Goal: Information Seeking & Learning: Learn about a topic

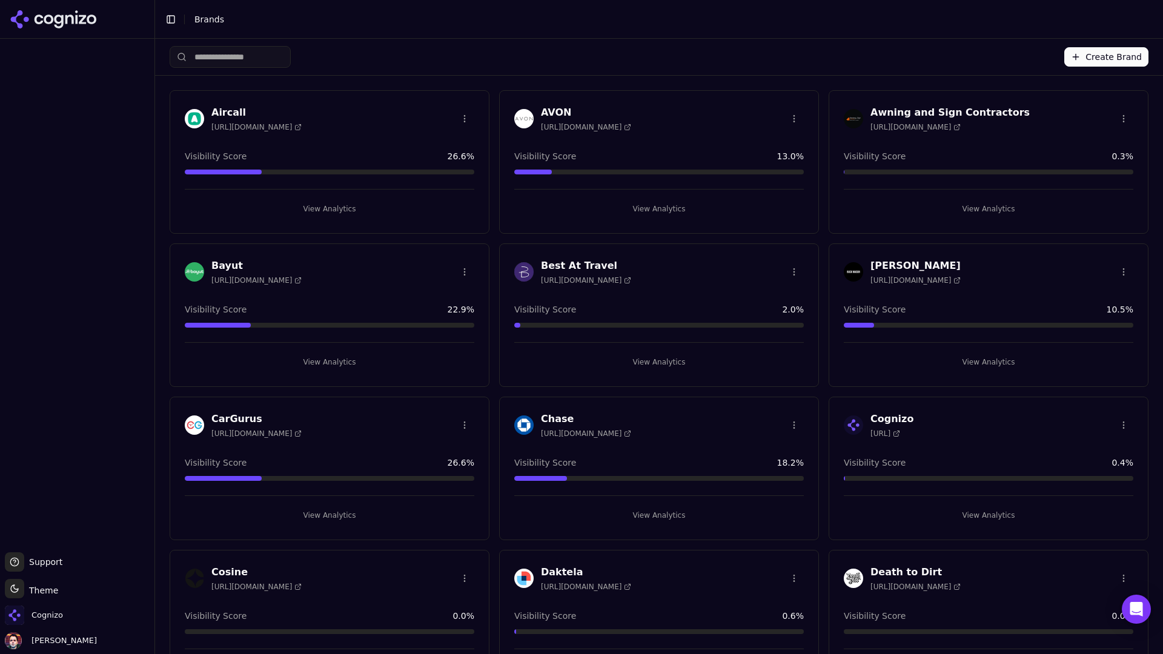
click at [273, 58] on input "search" at bounding box center [230, 57] width 121 height 22
type input "*"
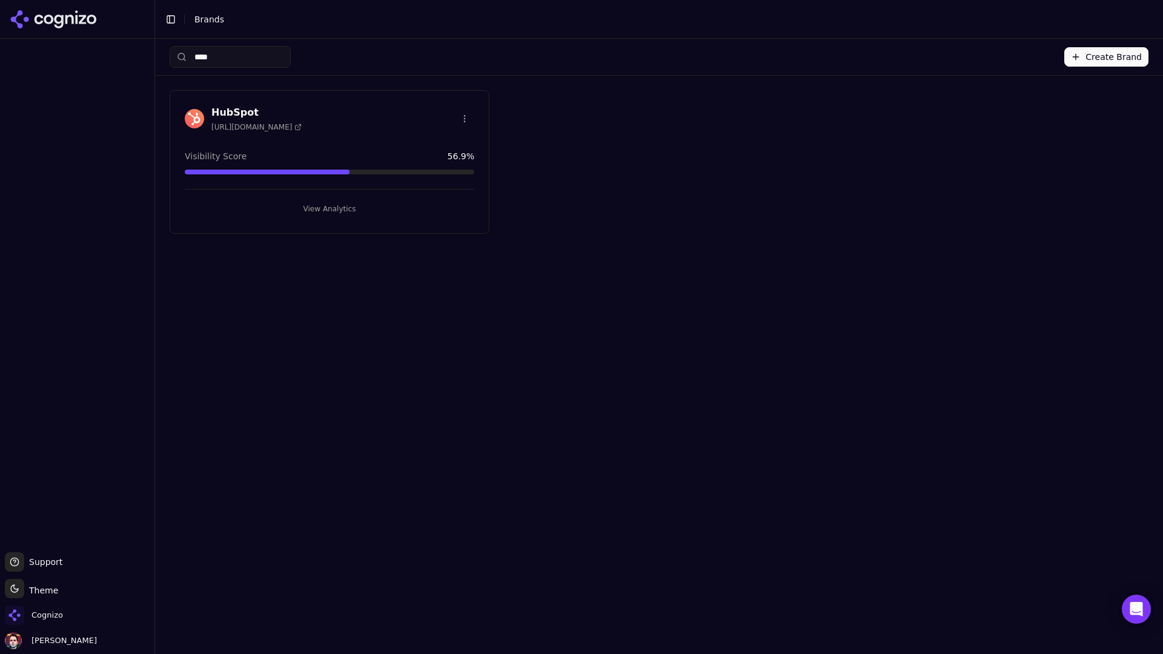
type input "****"
click at [292, 211] on button "View Analytics" at bounding box center [330, 208] width 290 height 19
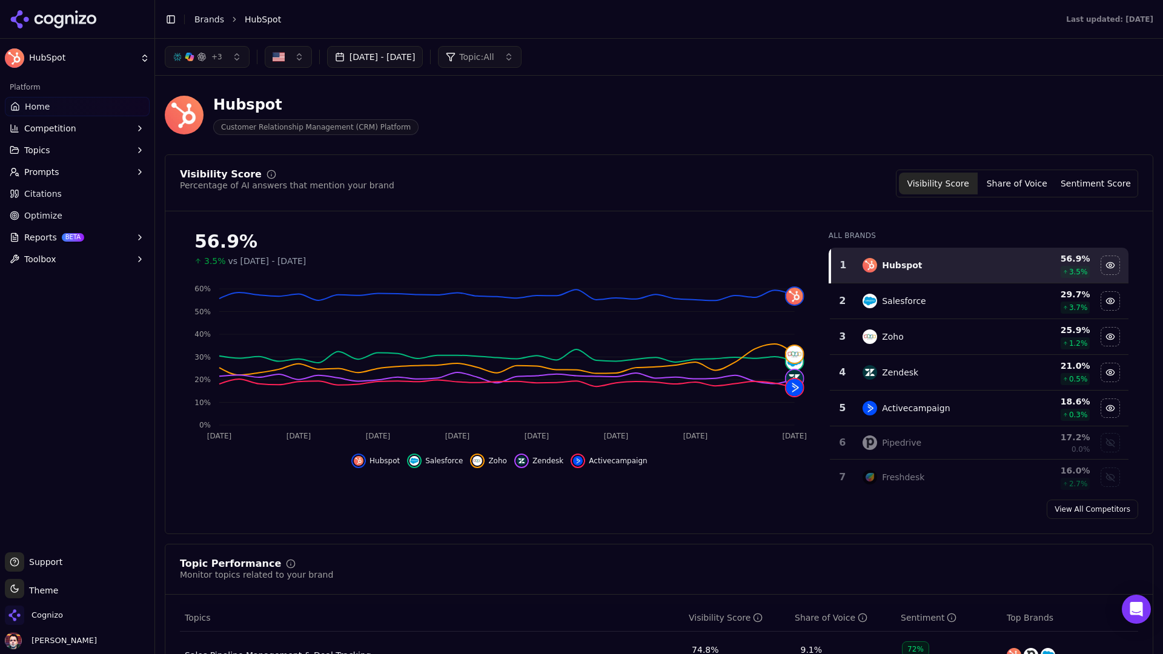
click at [102, 171] on button "Prompts" at bounding box center [77, 171] width 145 height 19
click at [85, 190] on span "Active" at bounding box center [77, 191] width 105 height 12
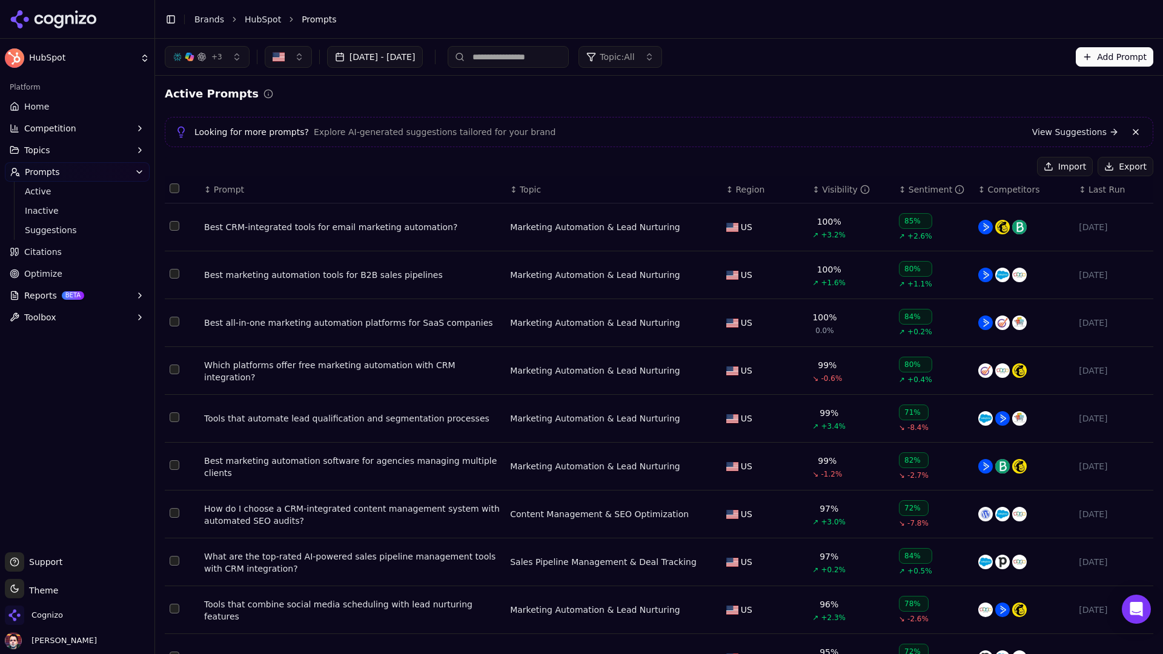
click at [916, 169] on button "Import" at bounding box center [1065, 166] width 56 height 19
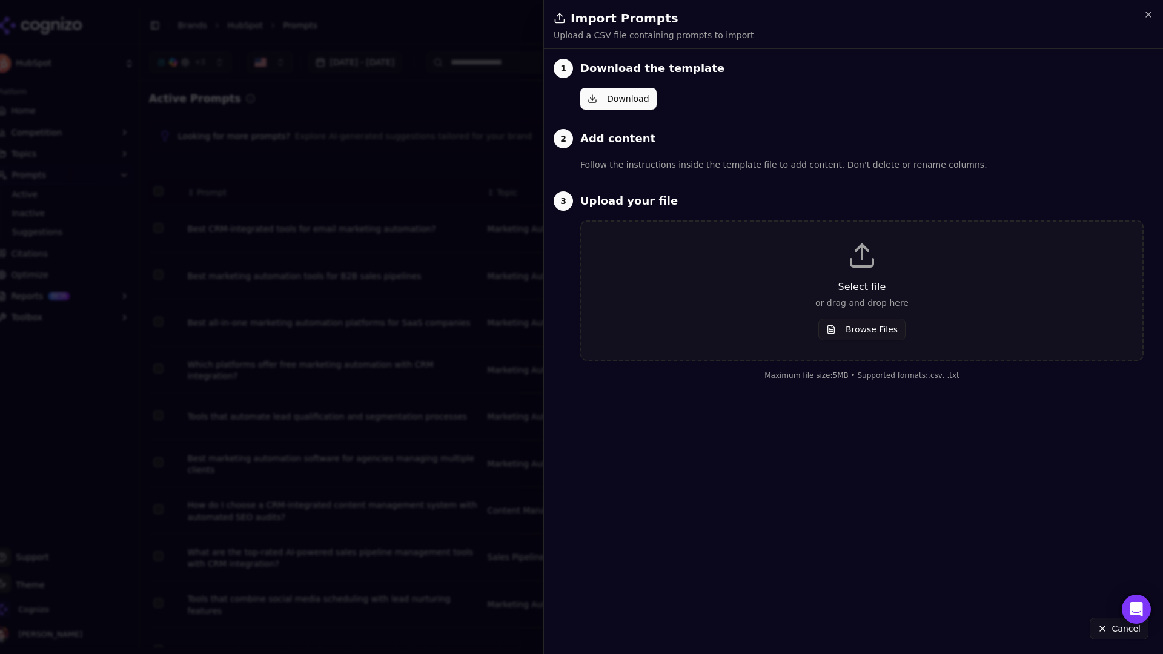
click at [468, 110] on div at bounding box center [581, 327] width 1163 height 654
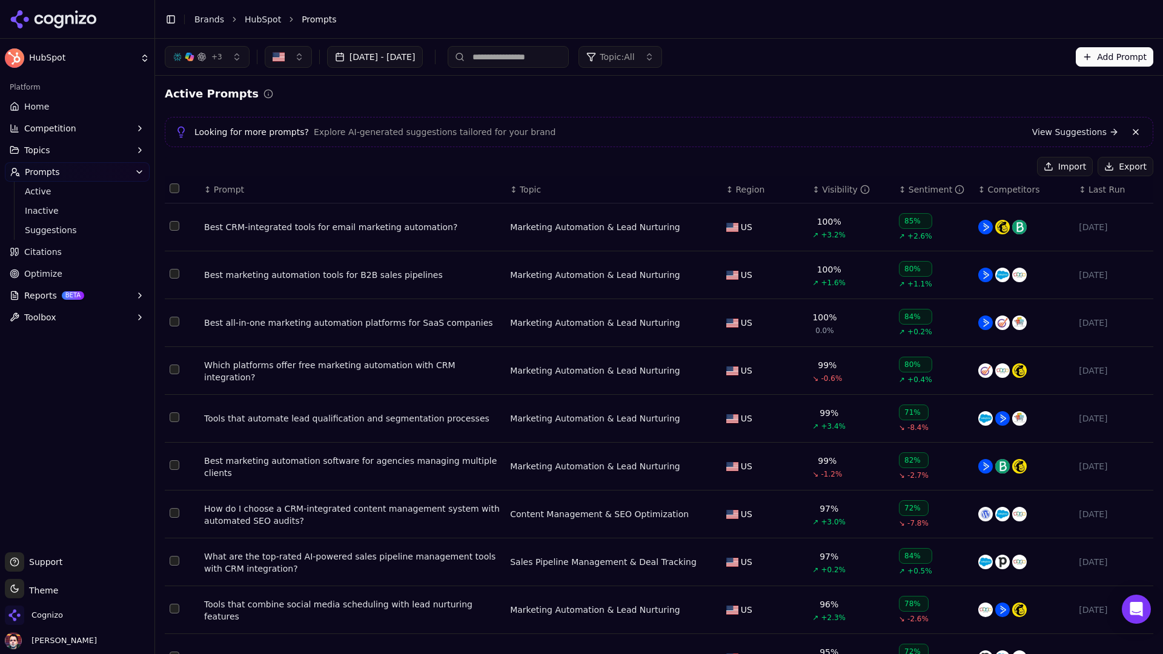
click at [916, 62] on button "Add Prompt" at bounding box center [1115, 56] width 78 height 19
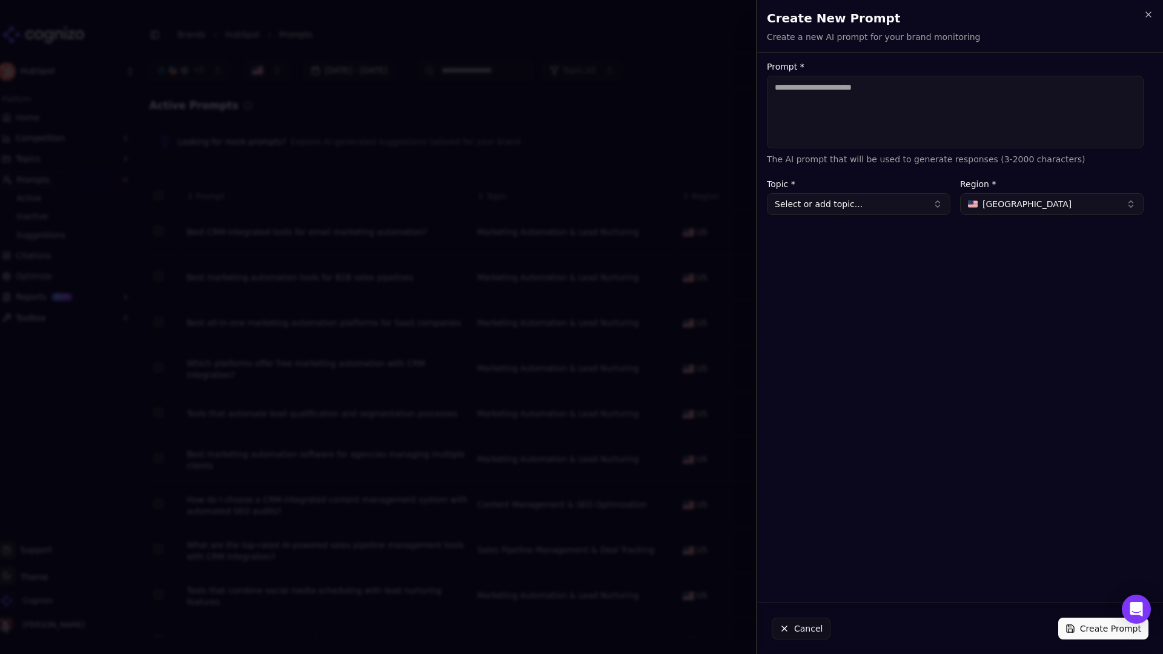
click at [607, 114] on div at bounding box center [581, 327] width 1163 height 654
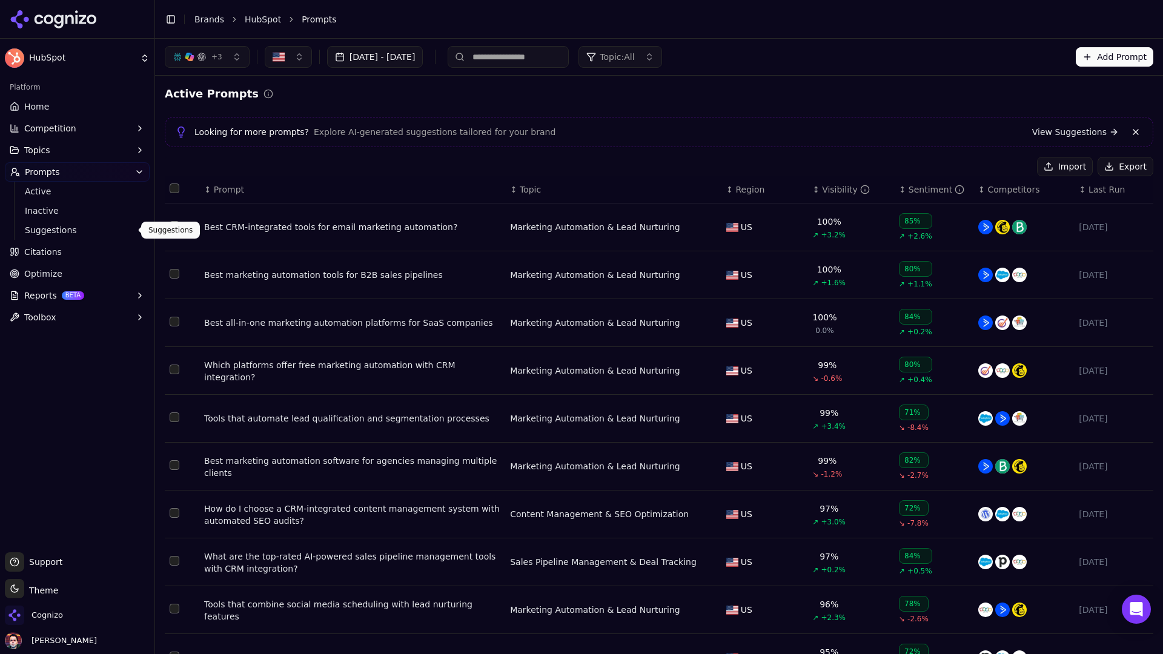
click at [71, 231] on span "Suggestions" at bounding box center [77, 230] width 105 height 12
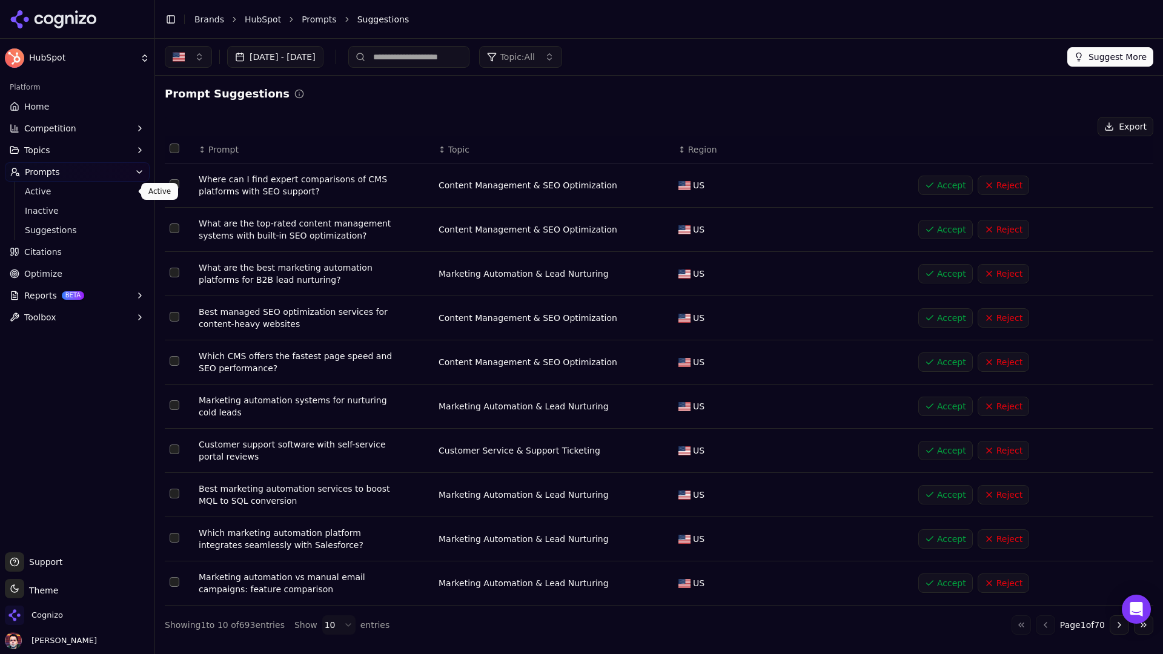
click at [47, 186] on span "Active" at bounding box center [77, 191] width 105 height 12
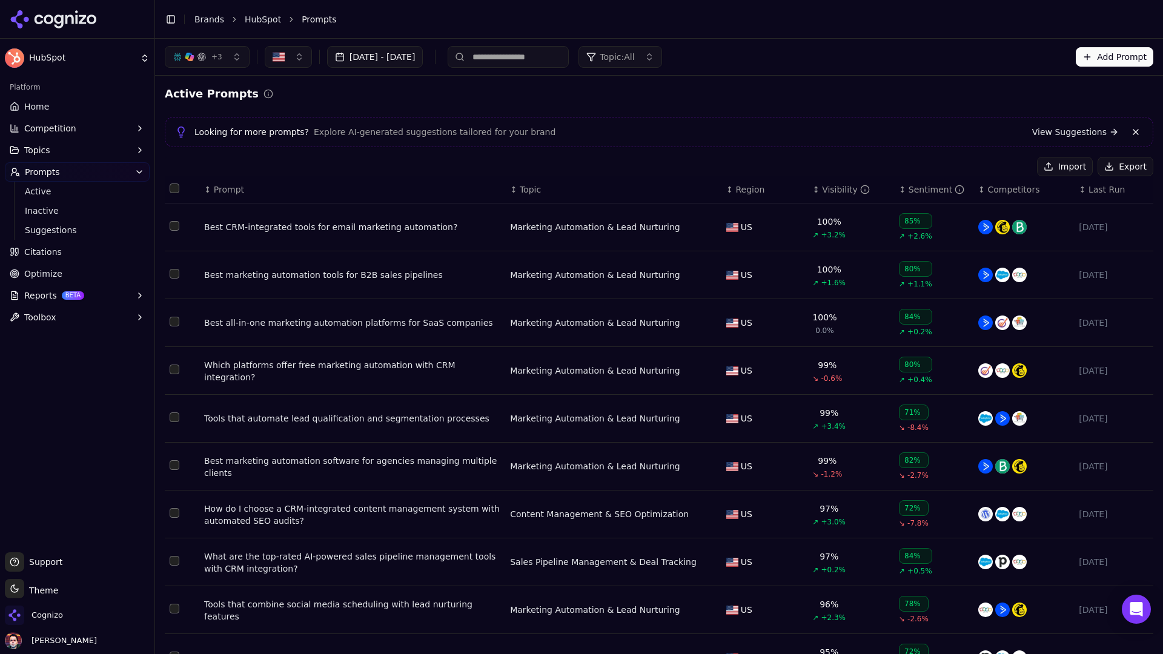
click at [79, 111] on link "Home" at bounding box center [77, 106] width 145 height 19
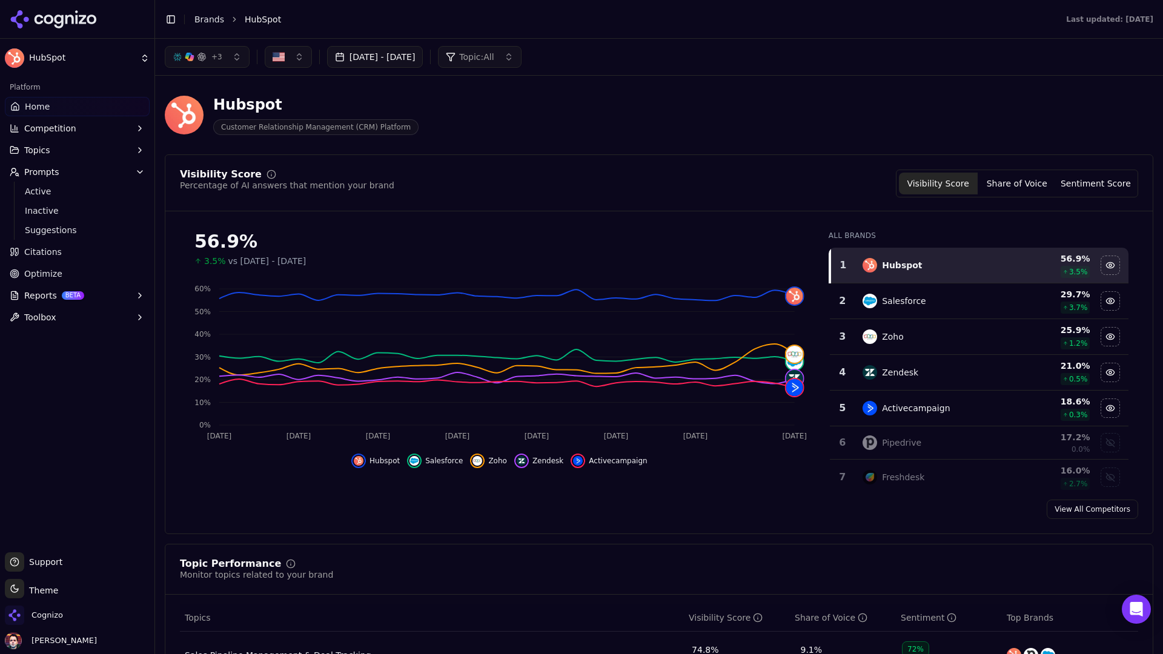
click at [521, 57] on button "Topic: All" at bounding box center [479, 57] width 83 height 22
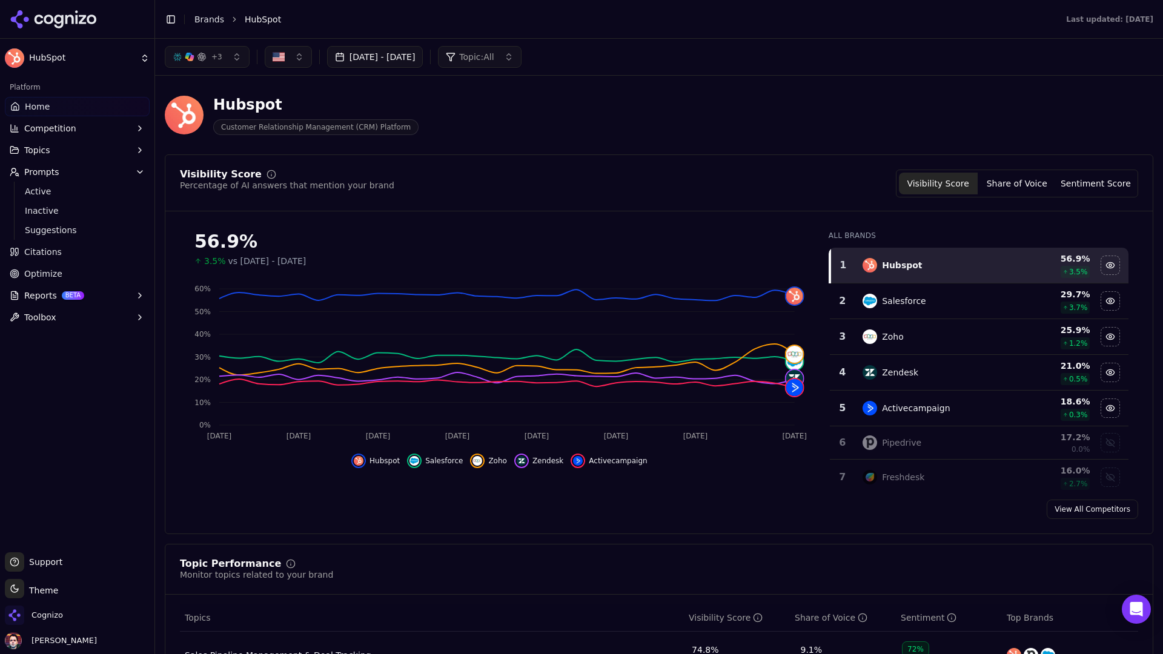
click at [112, 125] on button "Competition" at bounding box center [77, 128] width 145 height 19
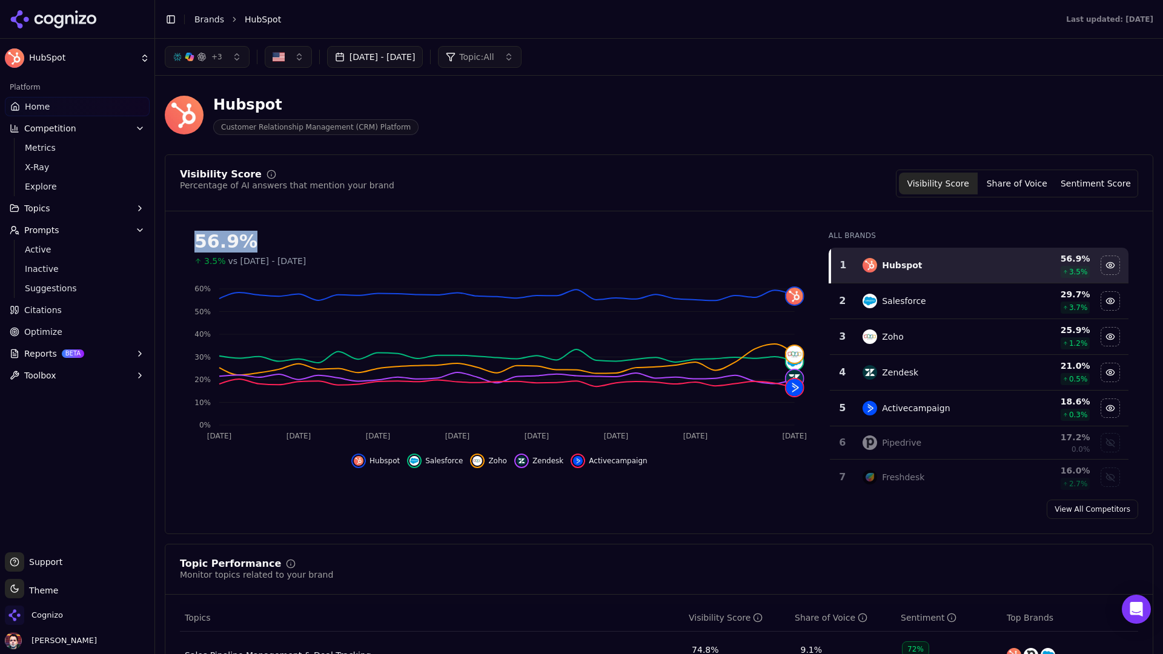
drag, startPoint x: 198, startPoint y: 241, endPoint x: 275, endPoint y: 245, distance: 77.1
click at [275, 245] on div "56.9%" at bounding box center [500, 242] width 610 height 22
click at [304, 231] on div "56.9%" at bounding box center [500, 242] width 610 height 22
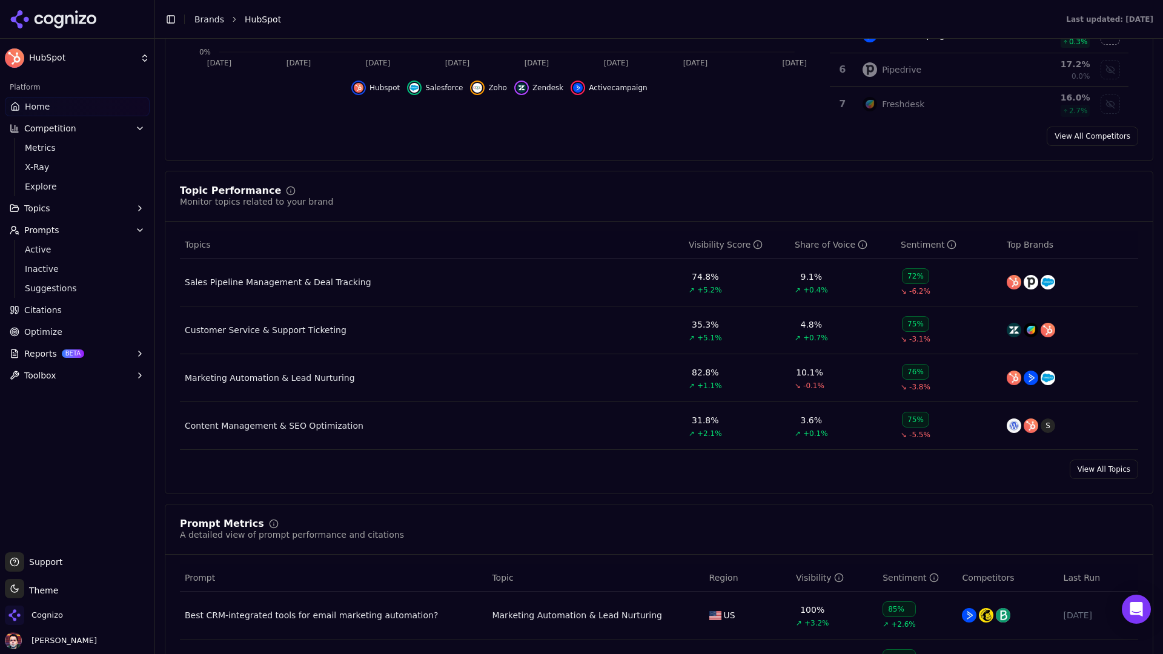
scroll to position [382, 0]
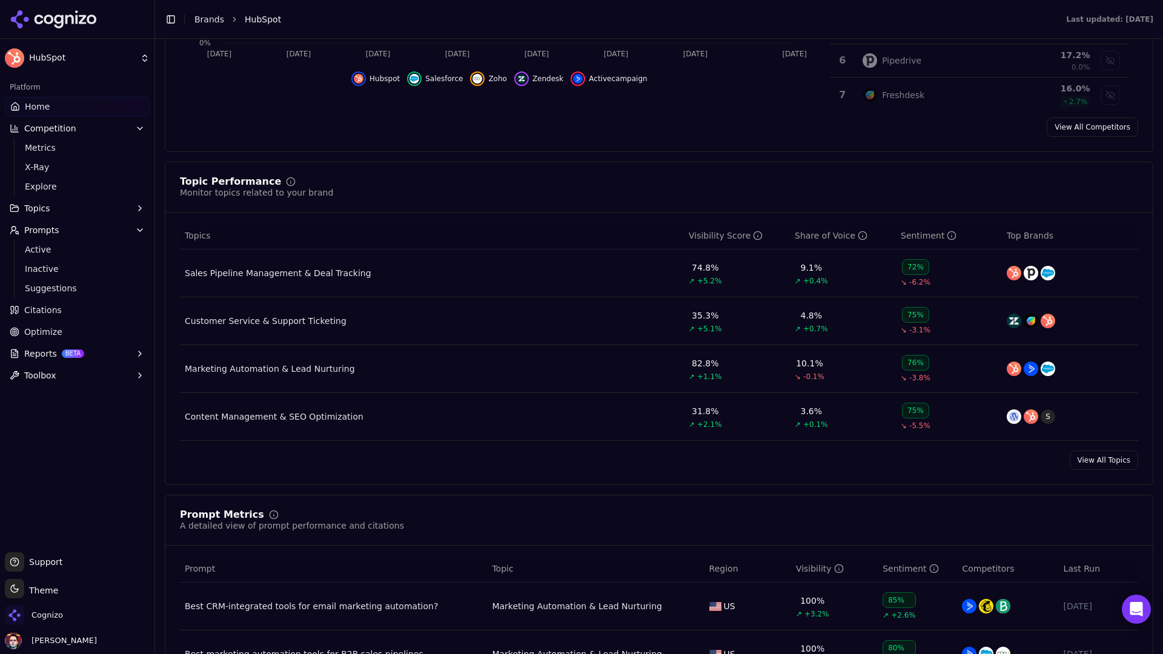
click at [287, 321] on div "Customer Service & Support Ticketing" at bounding box center [266, 321] width 162 height 12
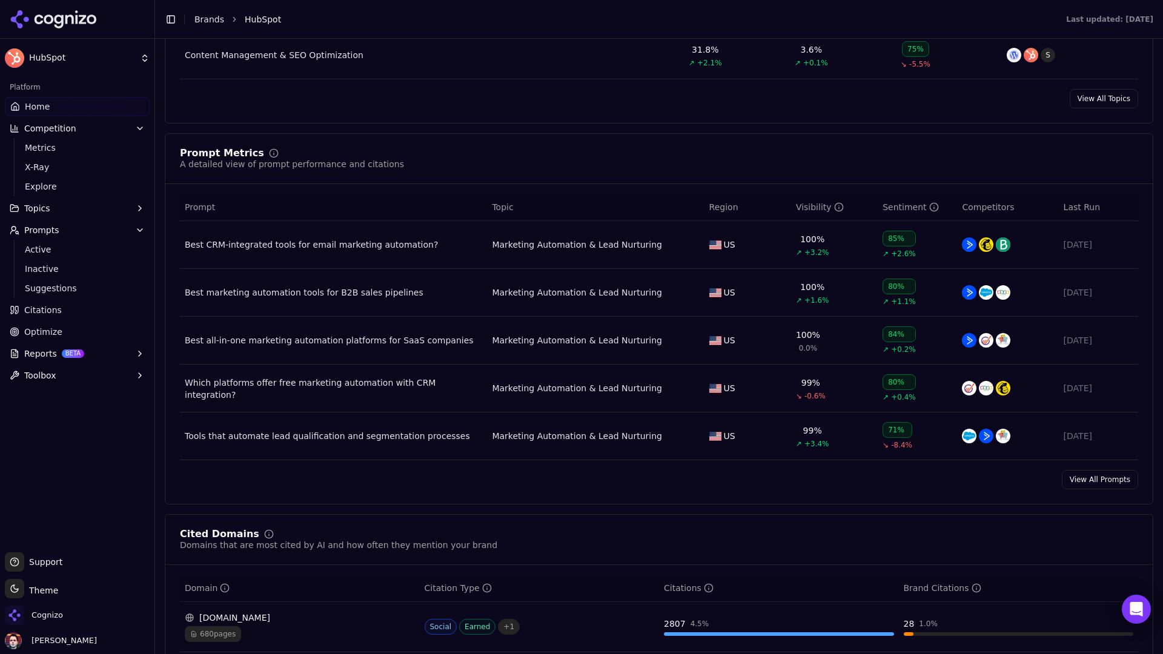
scroll to position [748, 0]
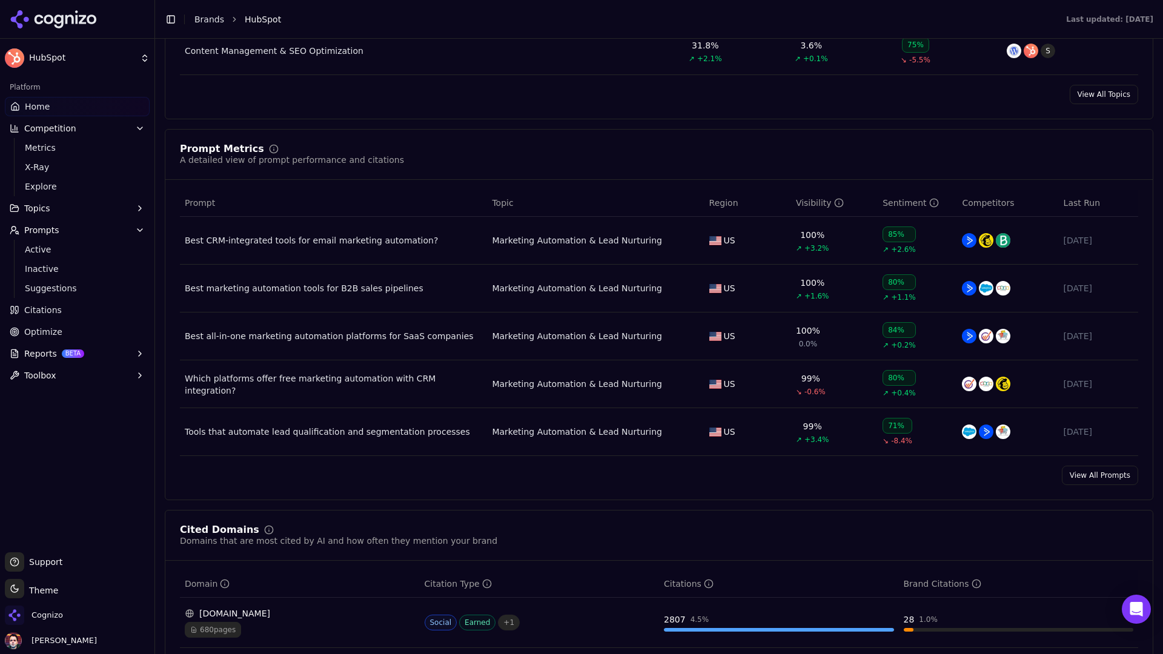
click at [376, 244] on div "Best CRM-integrated tools for email marketing automation?" at bounding box center [334, 240] width 298 height 12
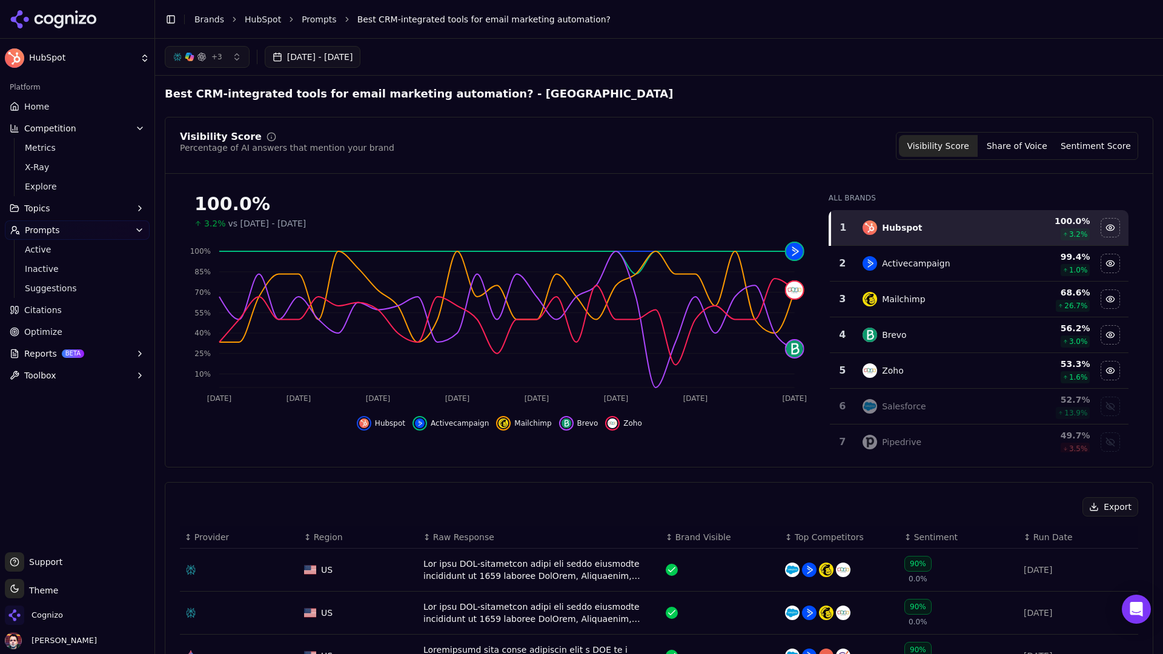
click at [916, 135] on button "Sentiment Score" at bounding box center [1096, 146] width 79 height 22
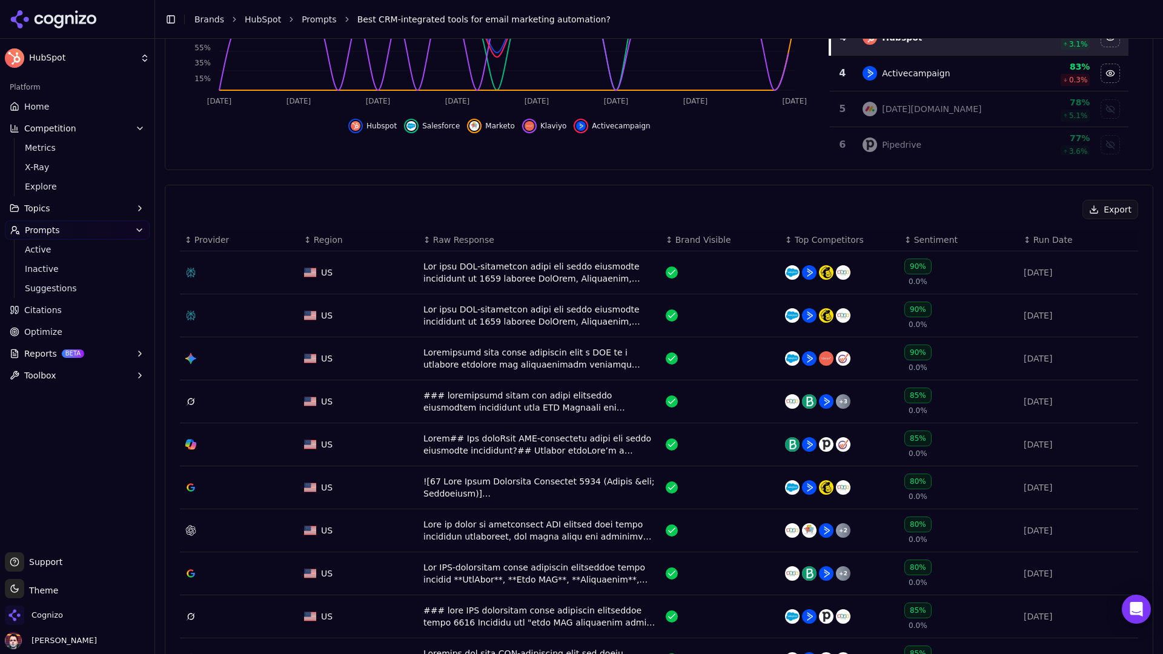
scroll to position [347, 0]
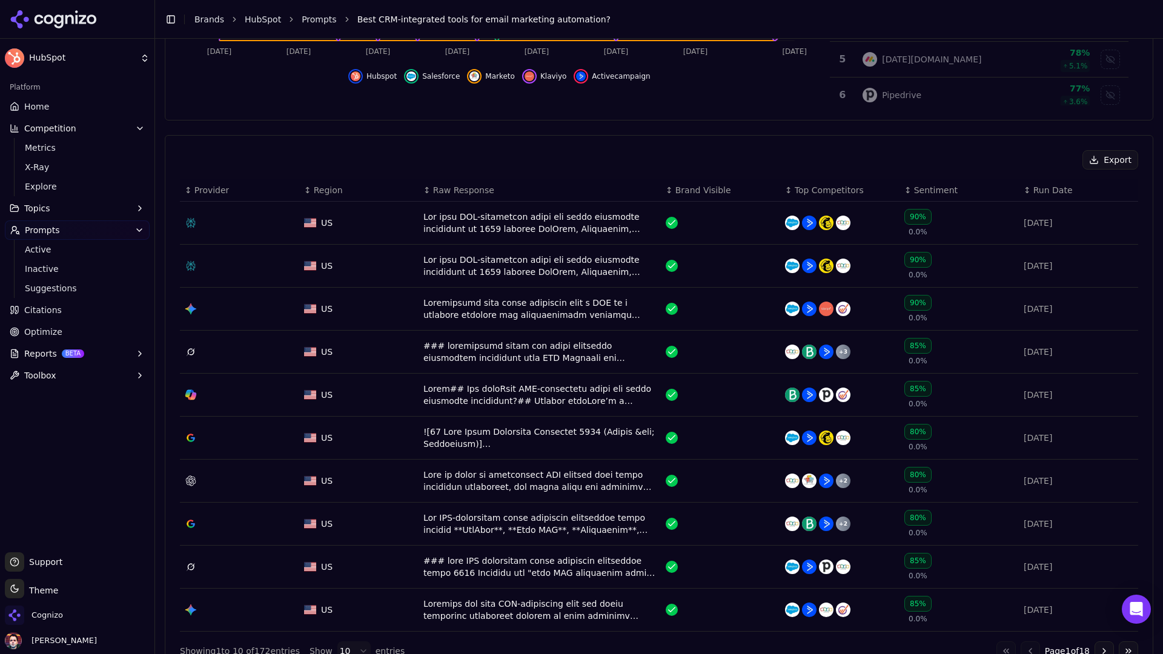
click at [554, 230] on div "Data table" at bounding box center [540, 223] width 233 height 24
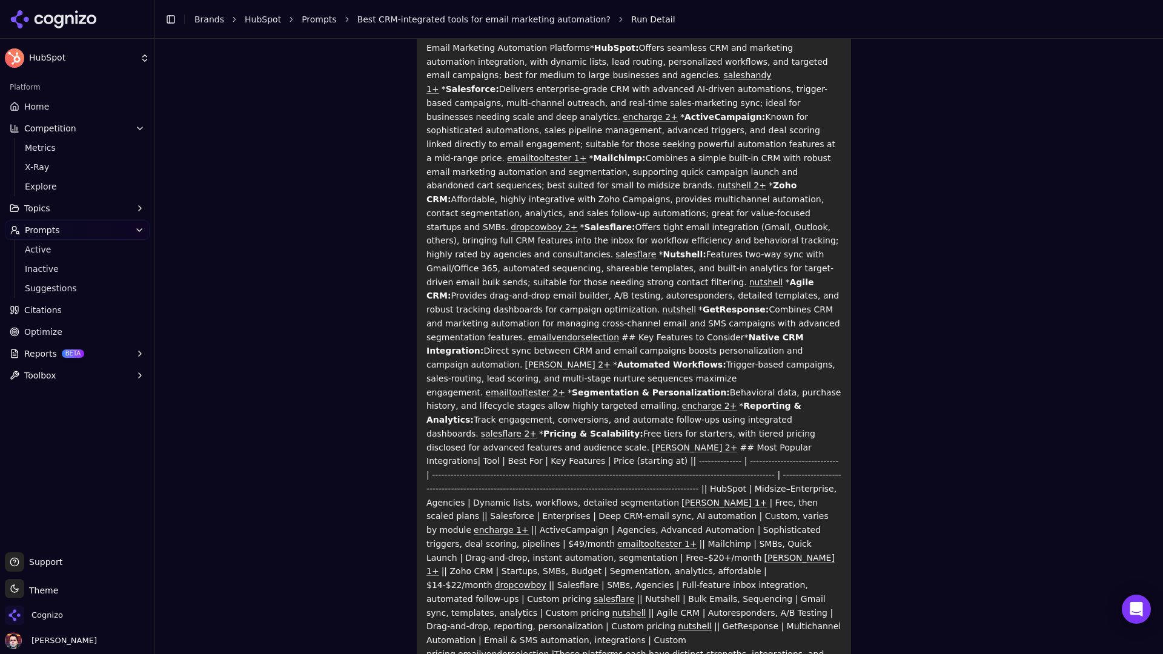
scroll to position [650, 0]
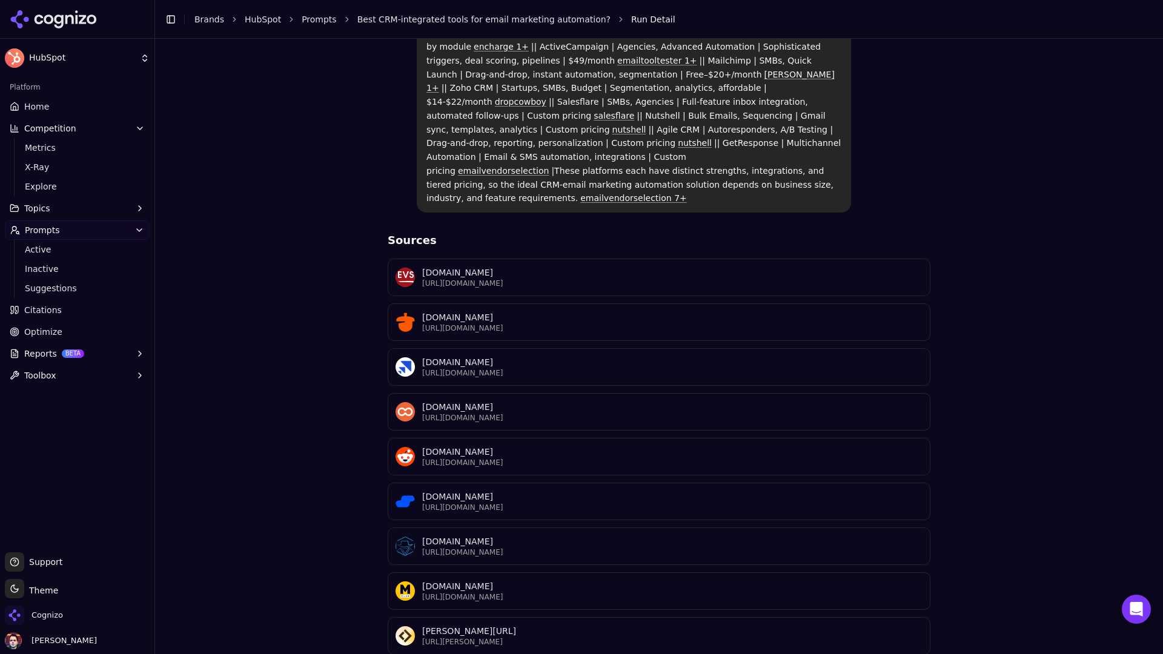
click at [63, 313] on link "Citations" at bounding box center [77, 310] width 145 height 19
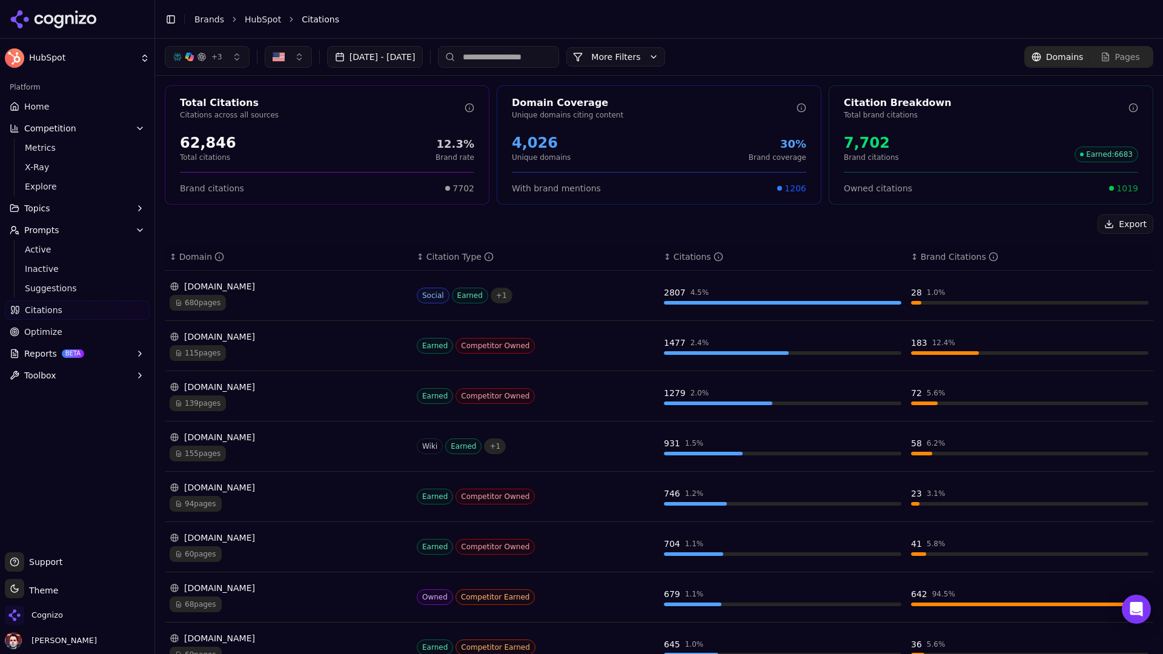
click at [172, 25] on button "Toggle Sidebar" at bounding box center [170, 19] width 17 height 17
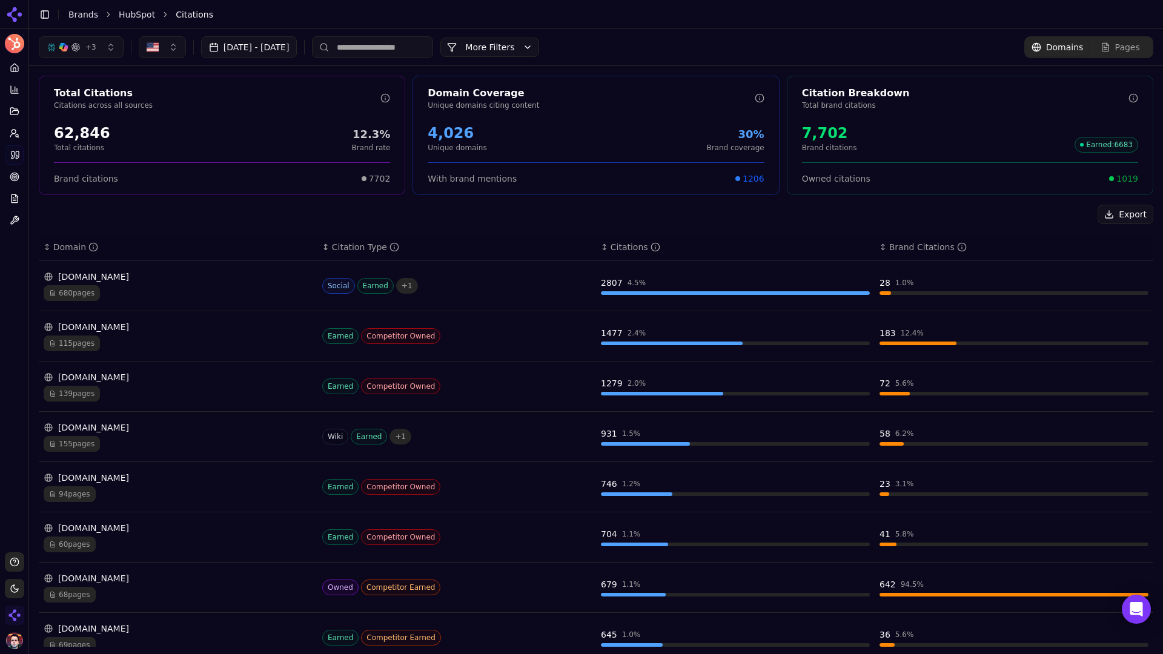
click at [183, 285] on div "680 pages" at bounding box center [178, 293] width 269 height 16
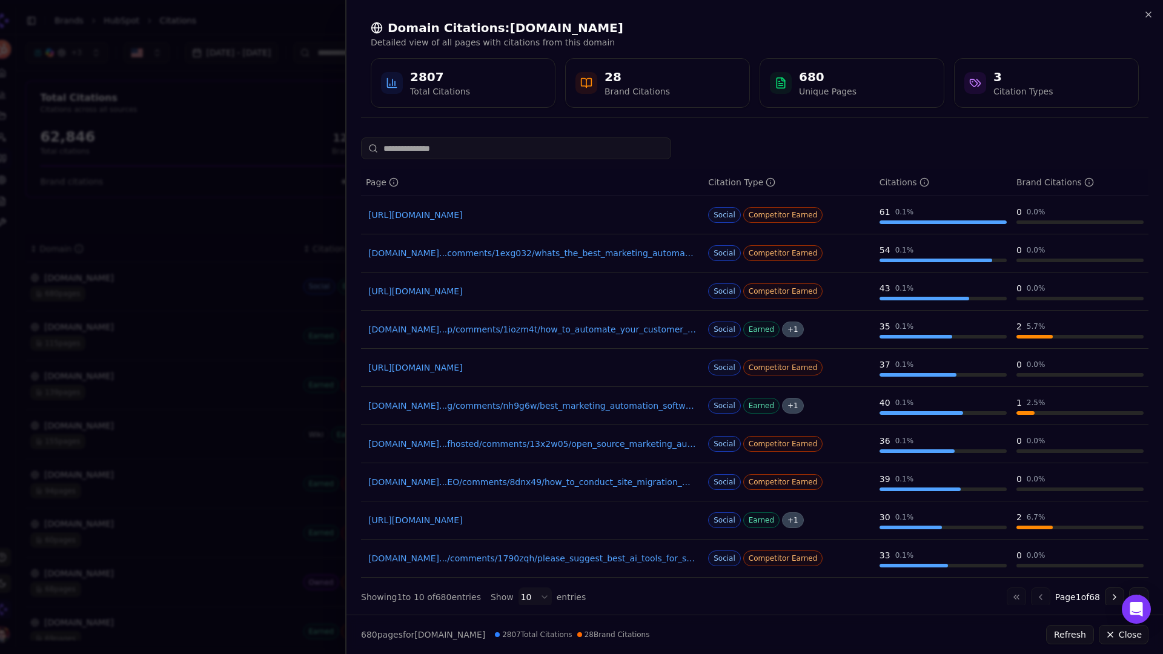
click at [313, 225] on div at bounding box center [581, 327] width 1163 height 654
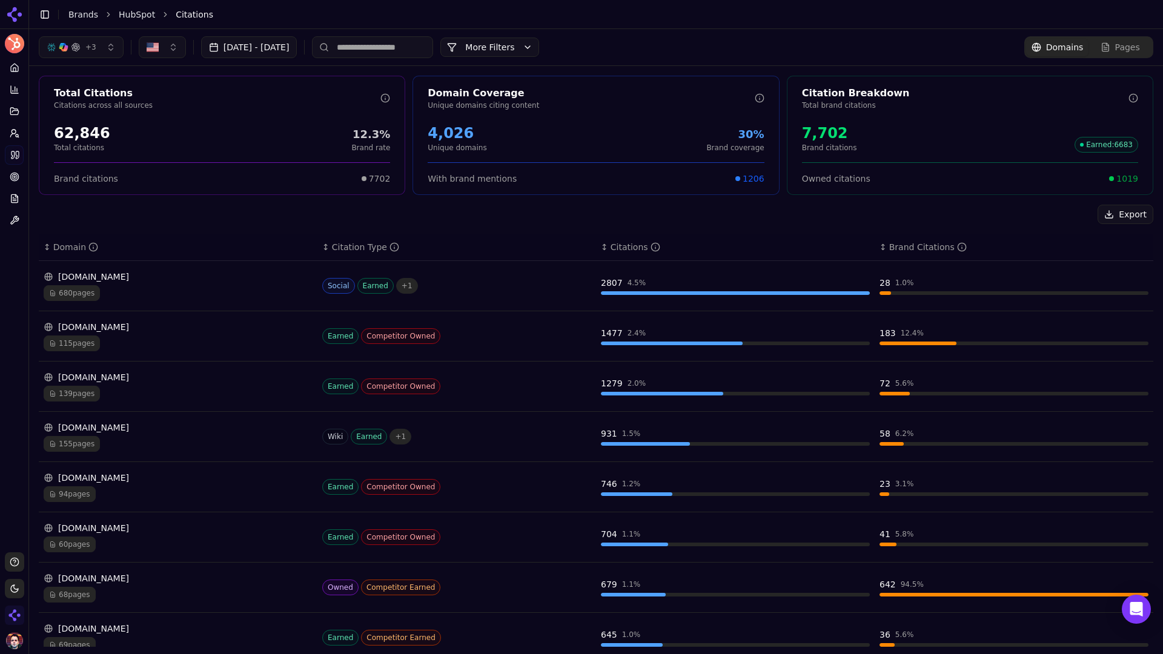
click at [539, 51] on button "More Filters" at bounding box center [490, 47] width 99 height 19
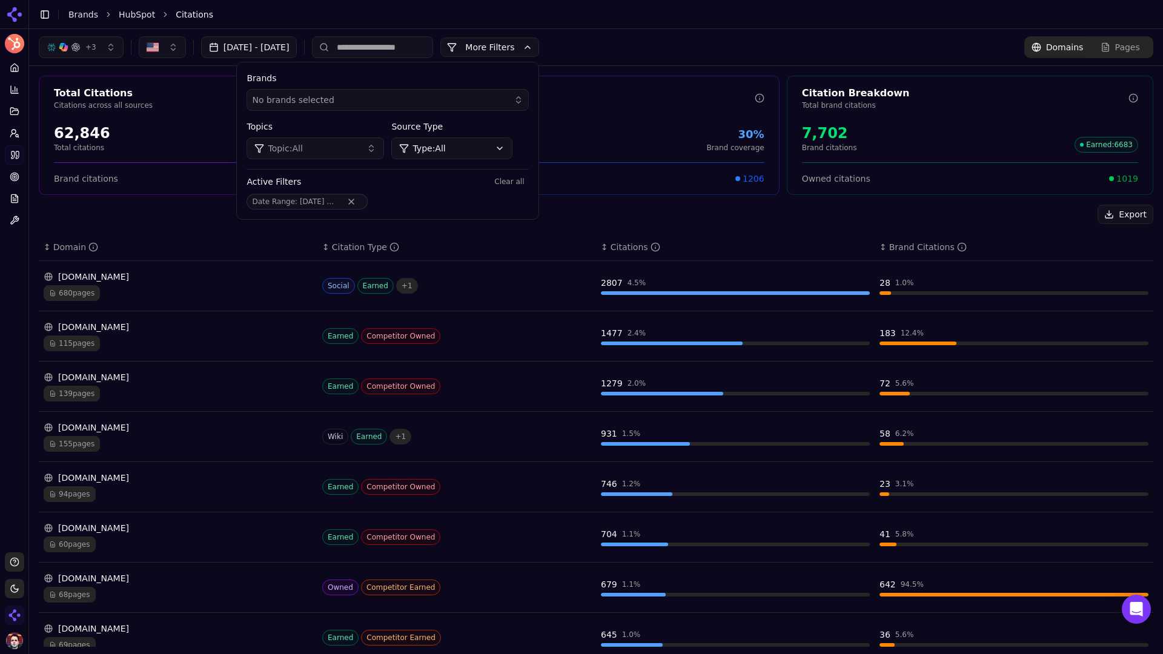
click at [507, 143] on html "HubSpot Platform Home Competition Topics Prompts Citations Optimize Reports Too…" at bounding box center [581, 327] width 1163 height 654
click at [708, 230] on html "HubSpot Platform Home Competition Topics Prompts Citations Optimize Reports Too…" at bounding box center [581, 327] width 1163 height 654
click at [722, 220] on div "Export" at bounding box center [596, 214] width 1115 height 19
click at [539, 49] on button "More Filters" at bounding box center [490, 47] width 99 height 19
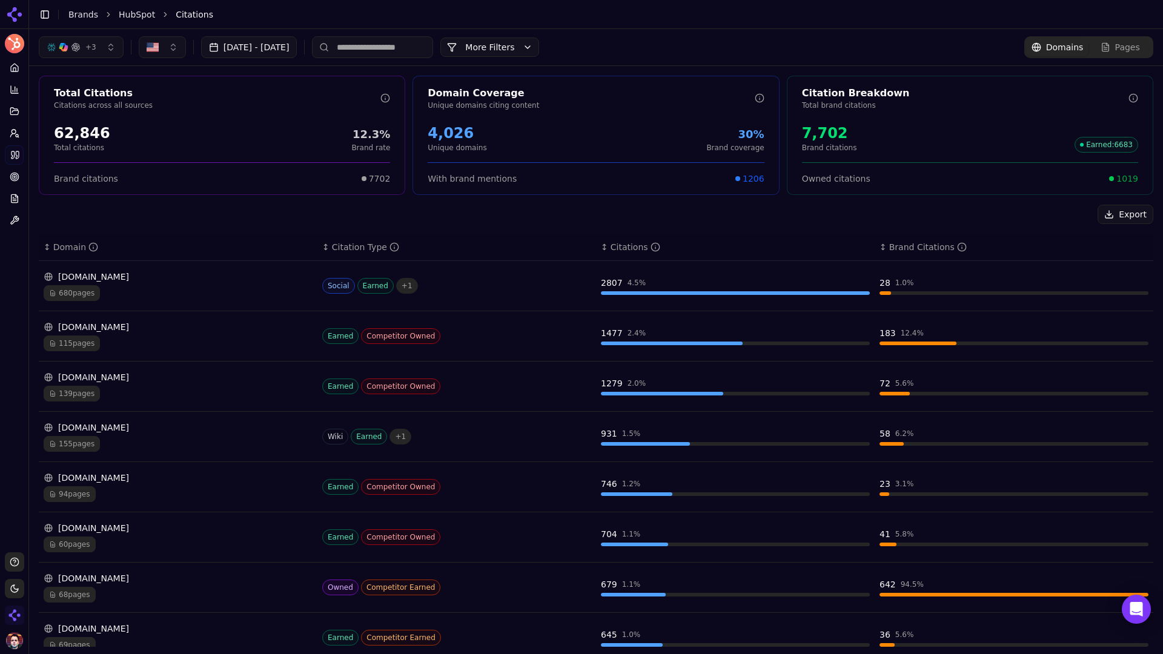
click at [193, 298] on div "680 pages" at bounding box center [178, 293] width 269 height 16
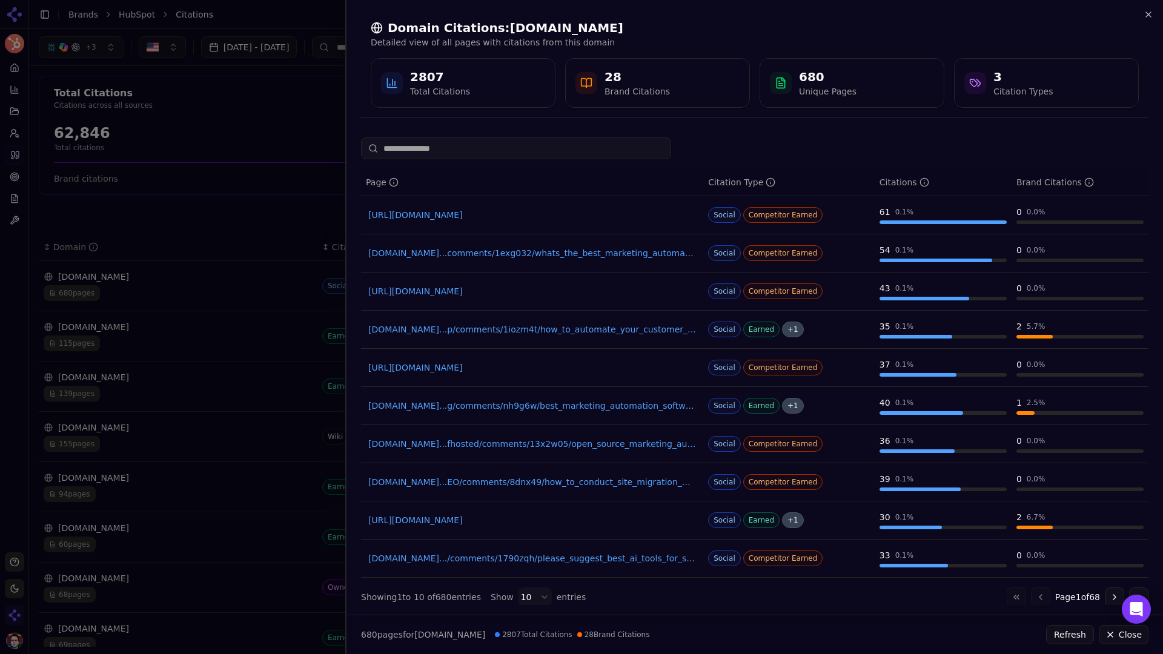
click at [264, 137] on div at bounding box center [581, 327] width 1163 height 654
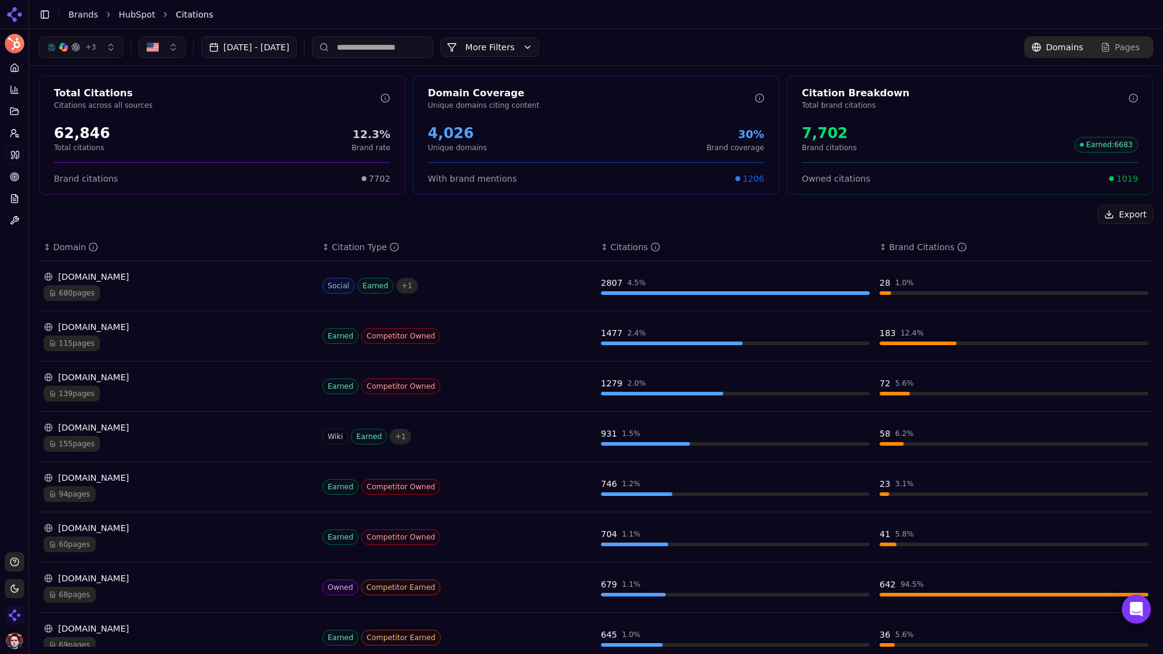
click at [916, 48] on span "Pages" at bounding box center [1128, 47] width 25 height 12
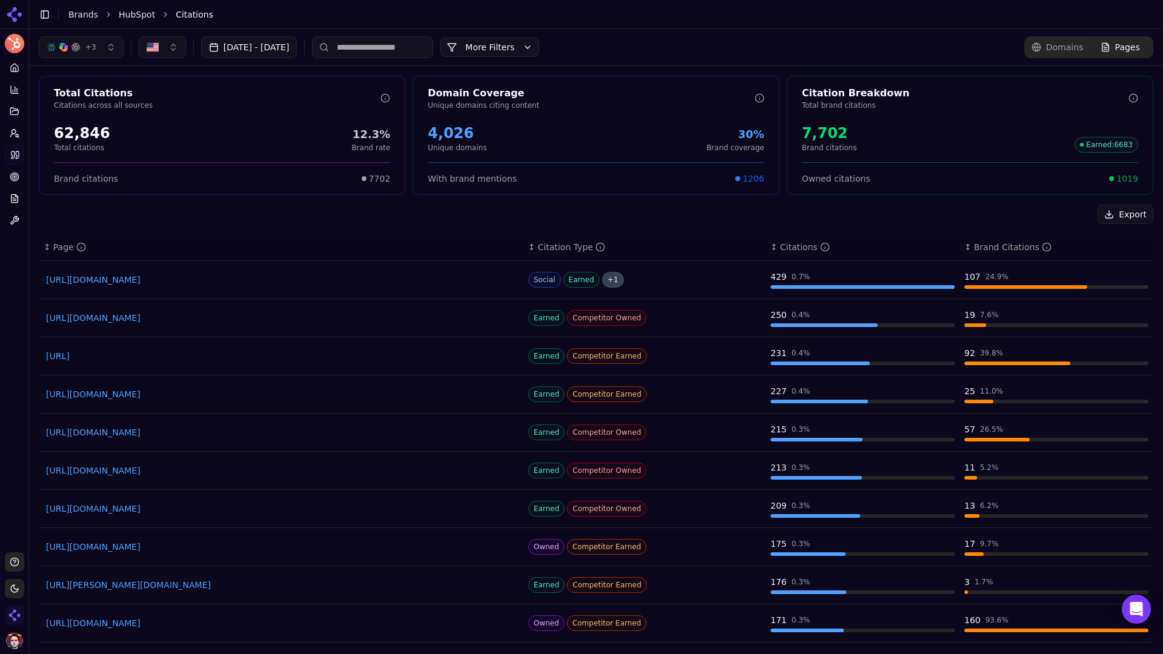
click at [916, 47] on span "Domains" at bounding box center [1065, 47] width 38 height 12
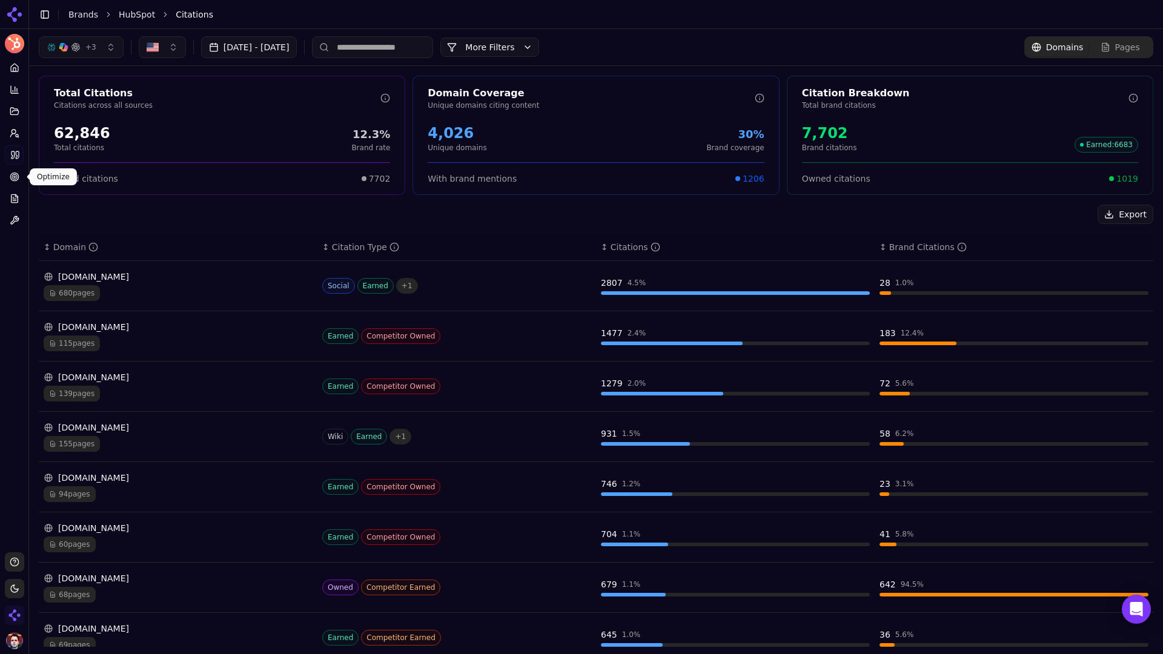
click at [13, 178] on icon at bounding box center [15, 177] width 10 height 10
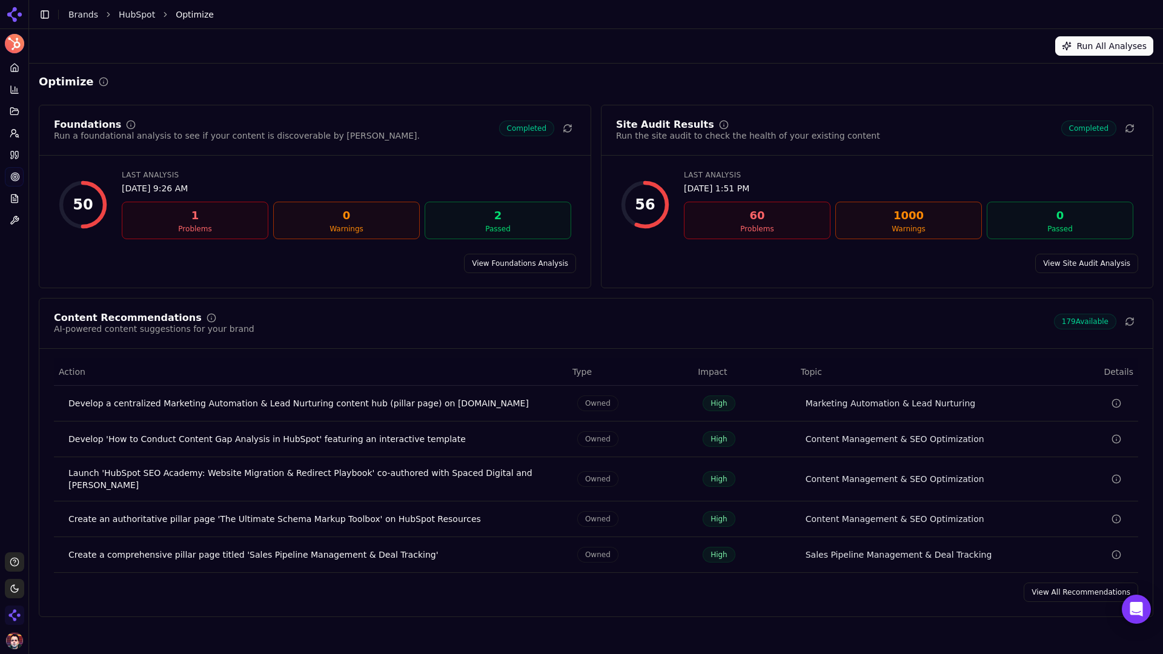
click at [519, 261] on link "View Foundations Analysis" at bounding box center [520, 263] width 112 height 19
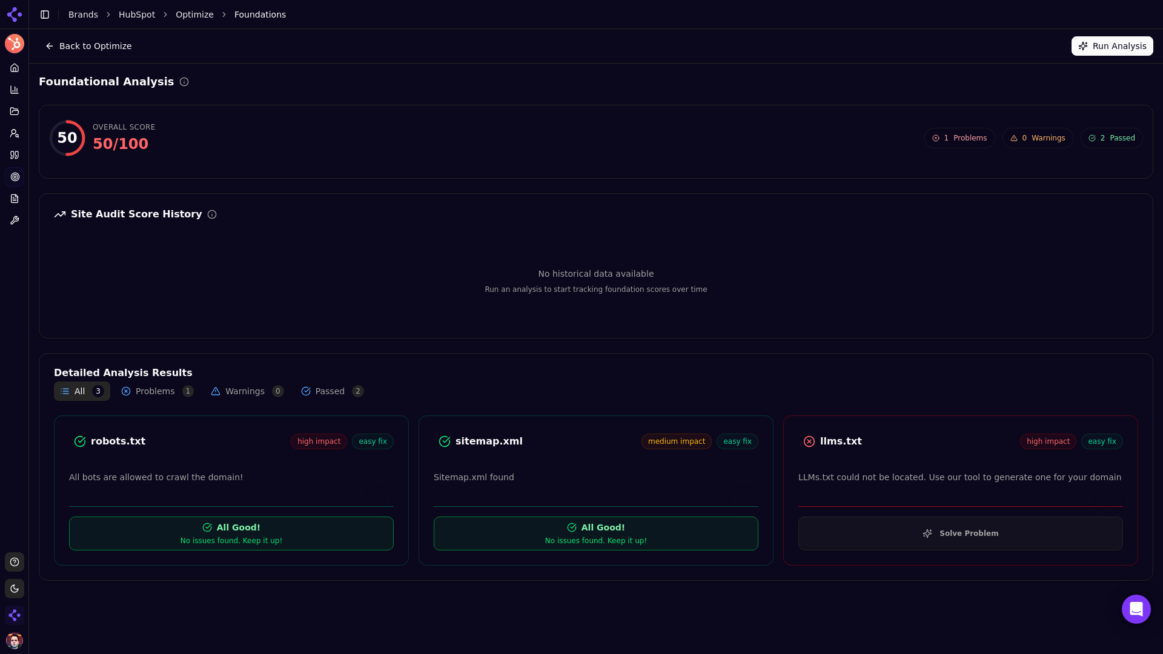
click at [866, 528] on button "Solve Problem" at bounding box center [961, 534] width 325 height 34
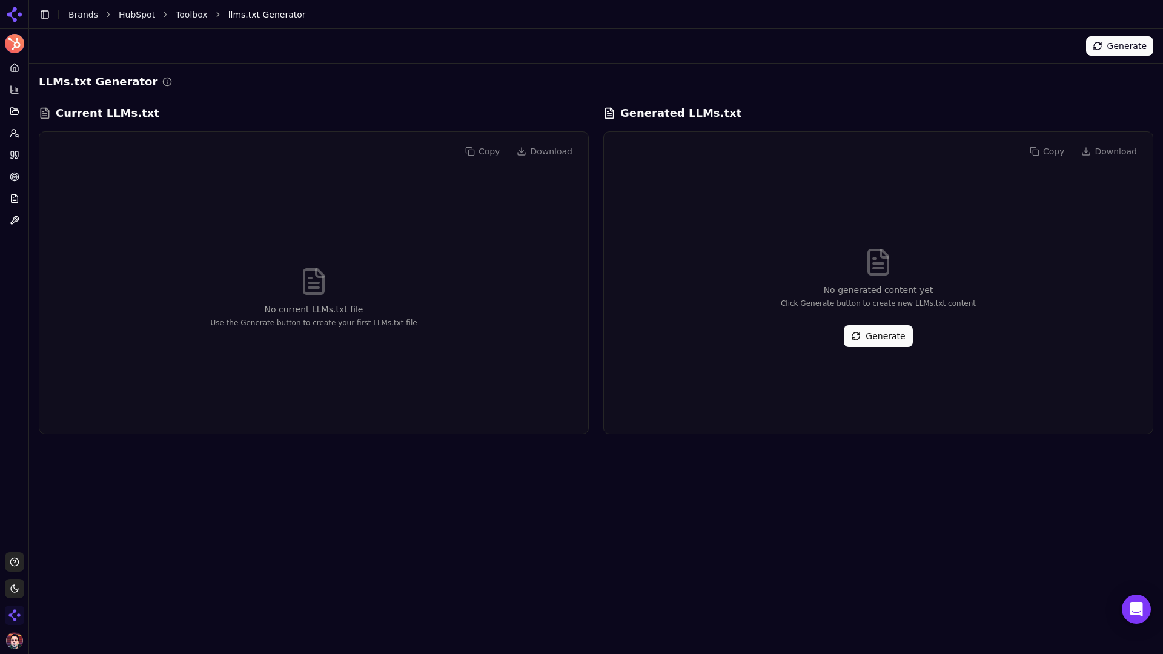
click at [874, 331] on button "Generate" at bounding box center [878, 336] width 68 height 22
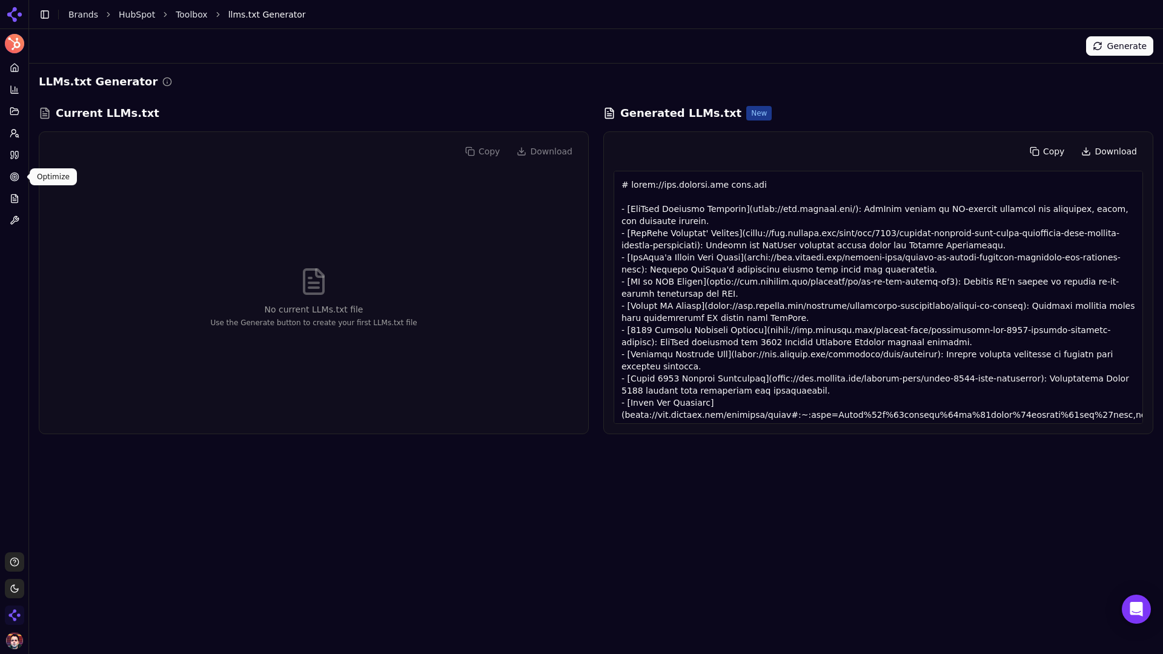
click at [16, 178] on circle at bounding box center [14, 177] width 5 height 5
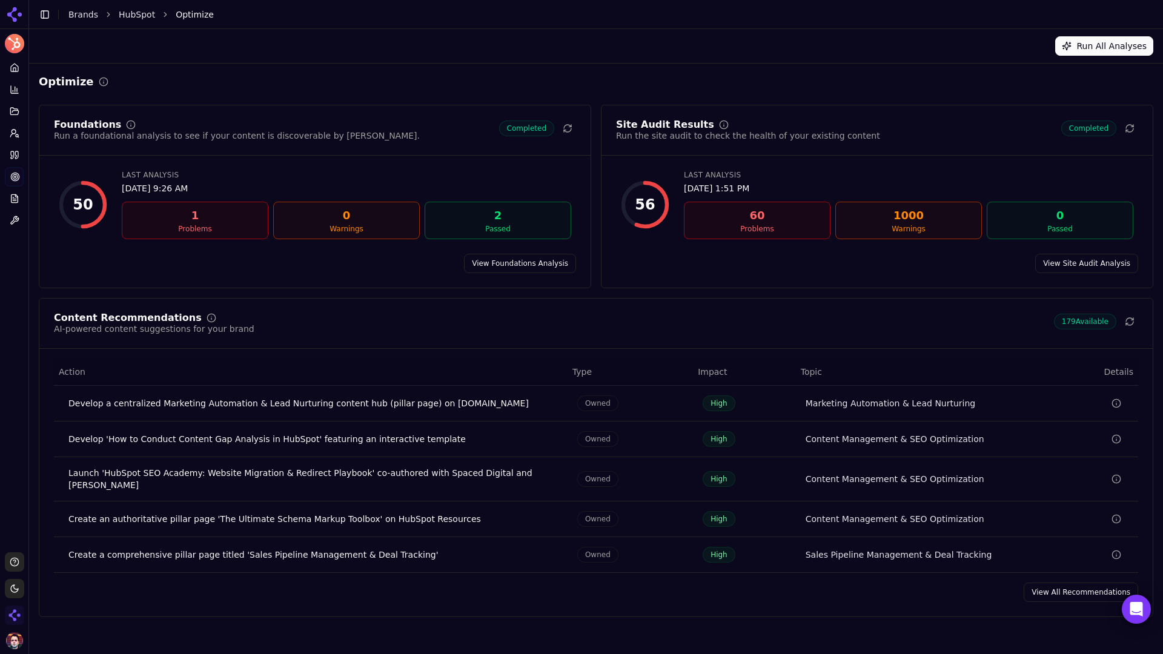
click at [916, 572] on link "View All Recommendations" at bounding box center [1081, 592] width 115 height 19
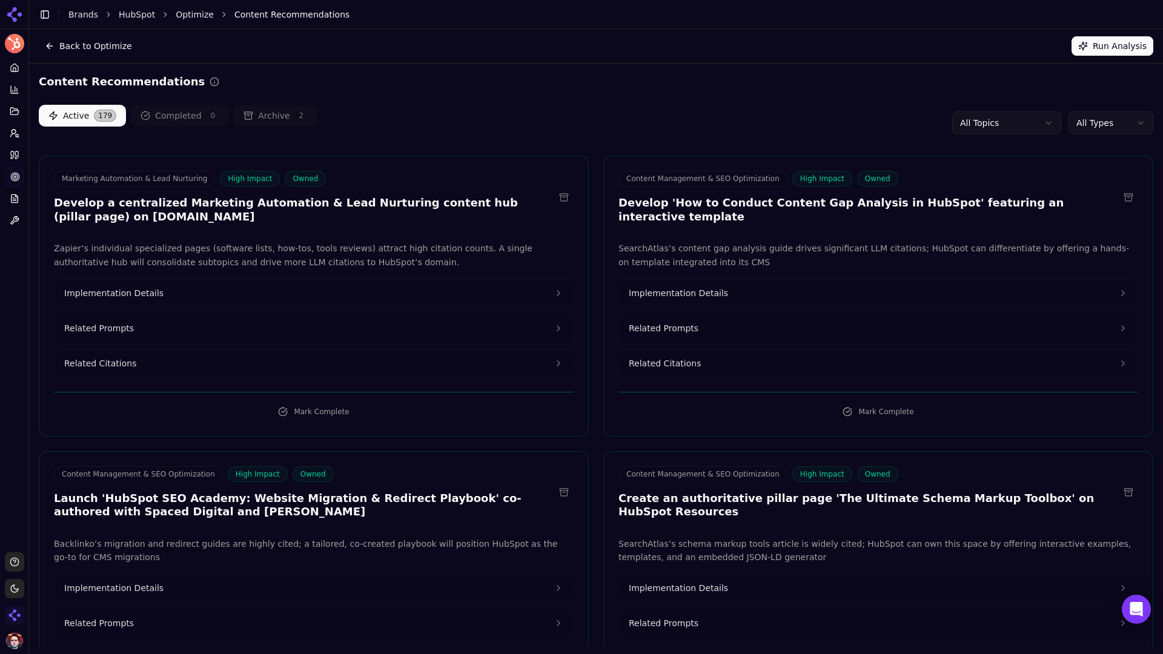
click at [279, 296] on button "Implementation Details" at bounding box center [314, 293] width 519 height 27
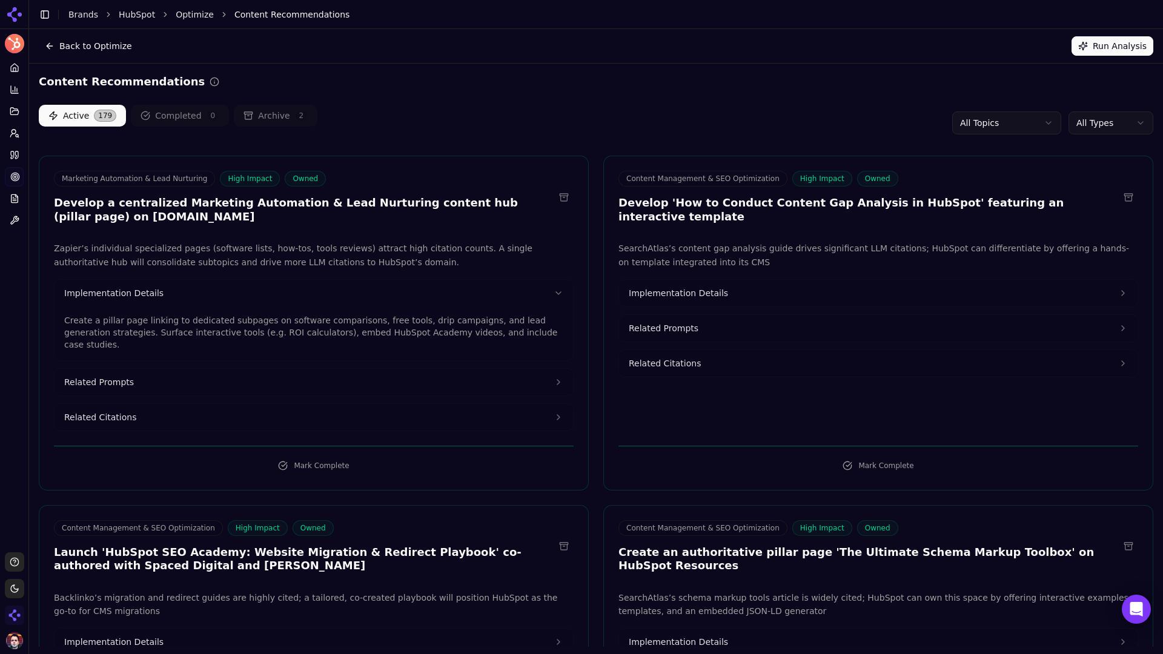
click at [320, 375] on button "Related Prompts" at bounding box center [314, 382] width 519 height 27
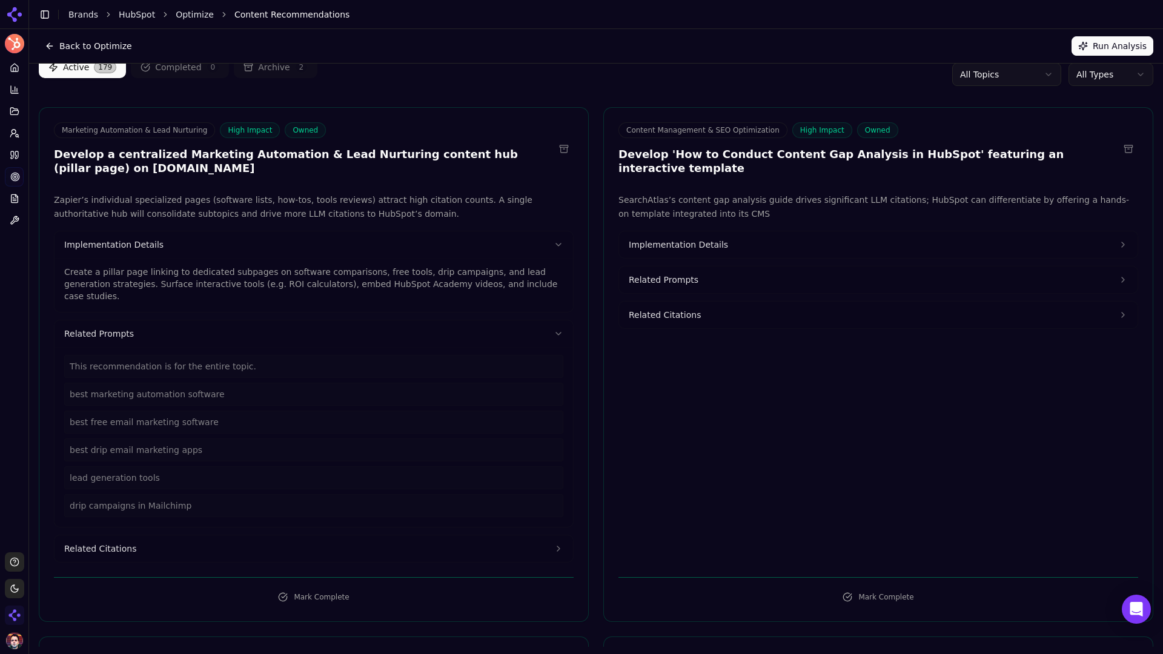
scroll to position [53, 0]
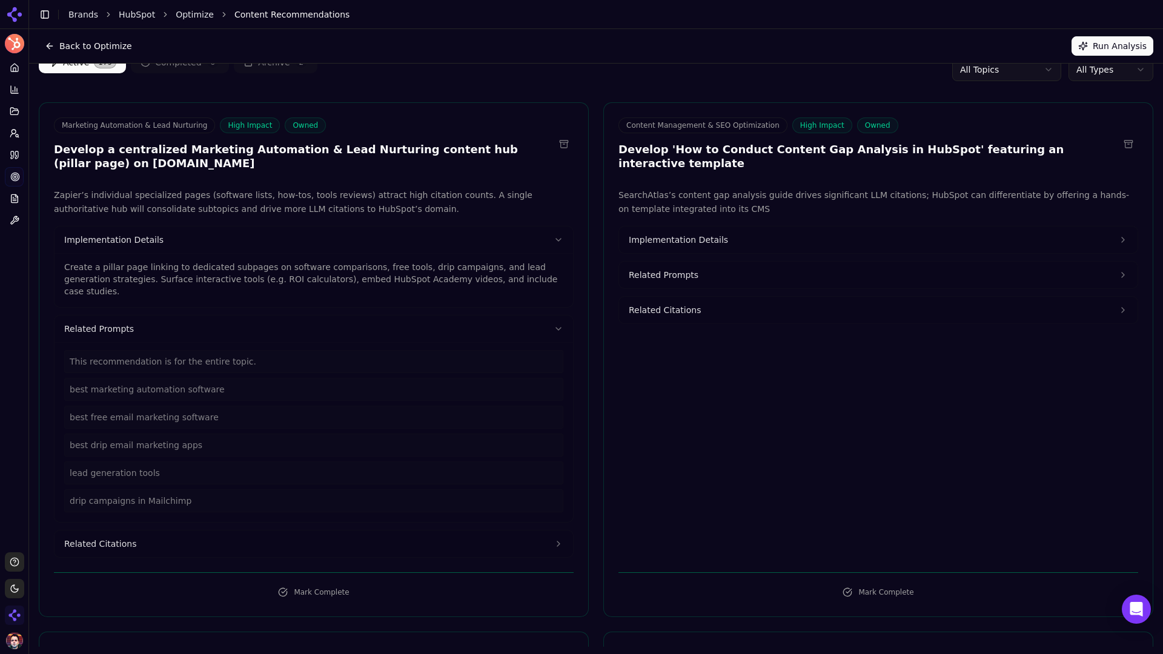
click at [176, 539] on button "Related Citations" at bounding box center [314, 544] width 519 height 27
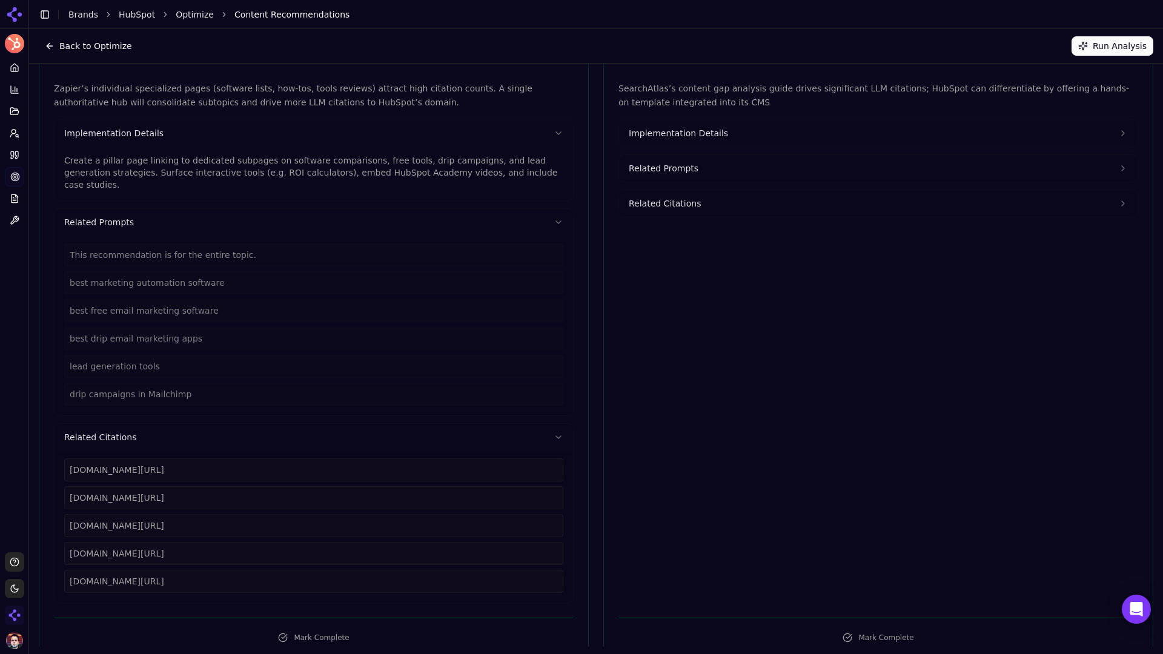
scroll to position [0, 0]
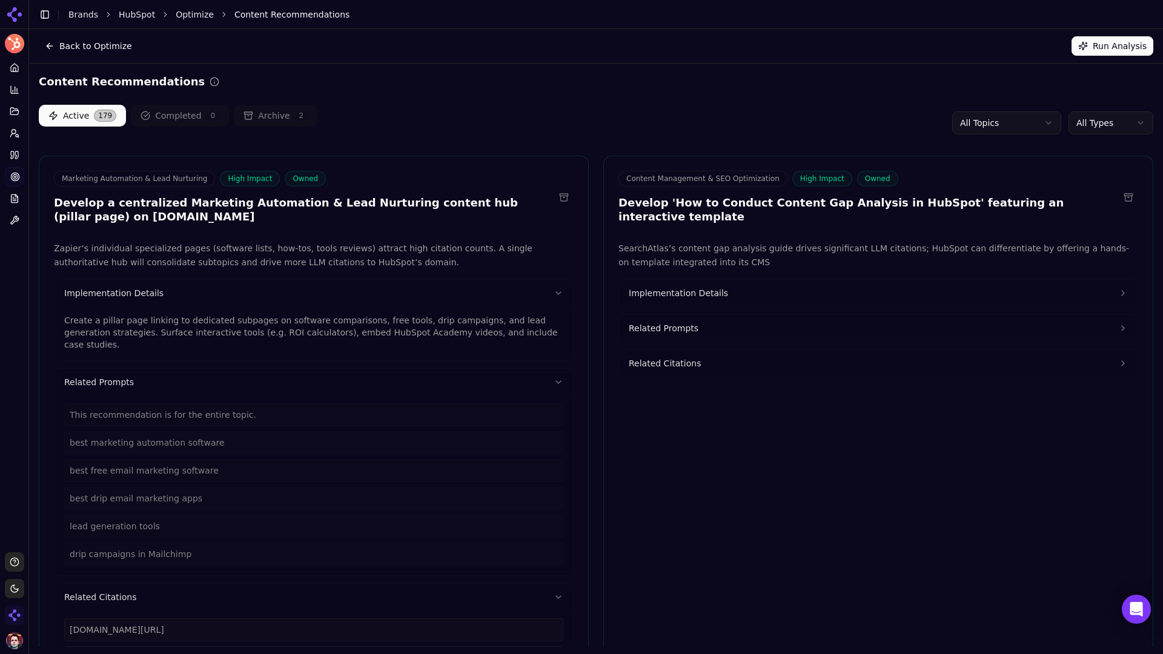
click at [916, 113] on html "HubSpot Platform Home Competition Topics Prompts Citations Optimize Reports Too…" at bounding box center [581, 327] width 1163 height 654
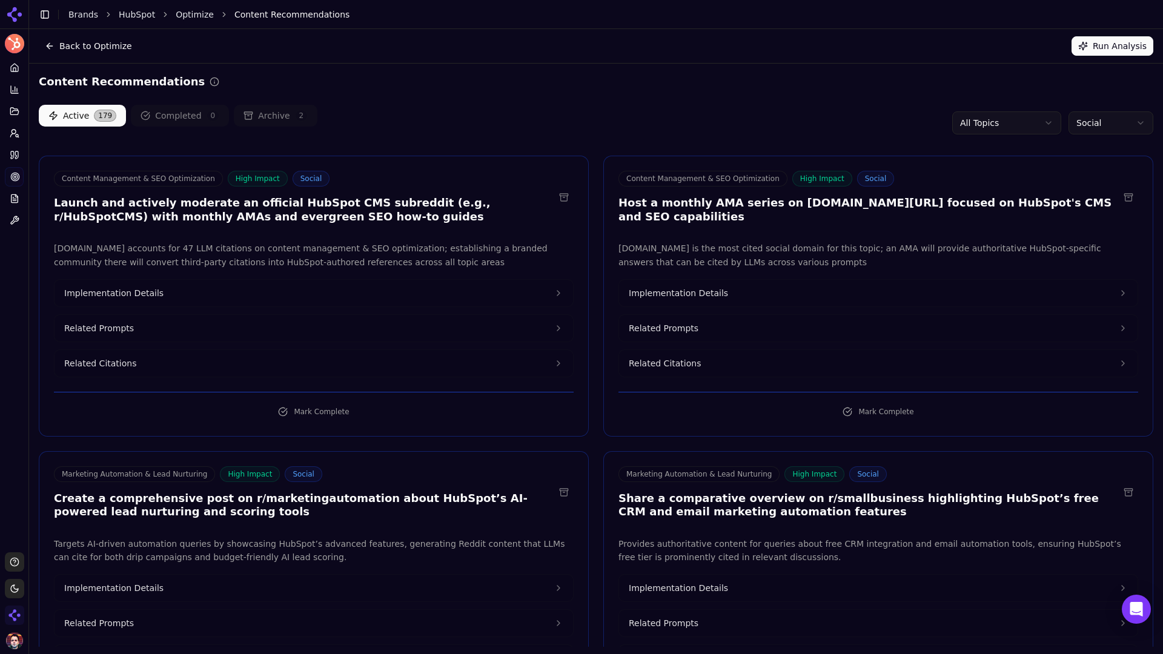
click at [451, 329] on button "Related Prompts" at bounding box center [314, 328] width 519 height 27
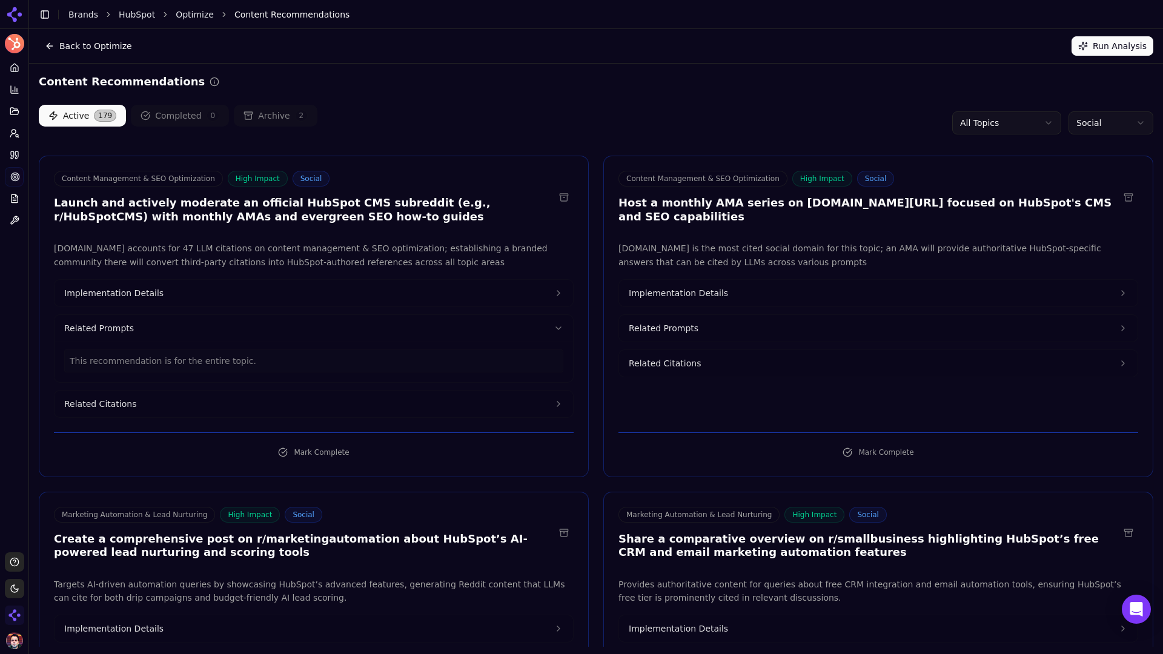
click at [505, 301] on button "Implementation Details" at bounding box center [314, 293] width 519 height 27
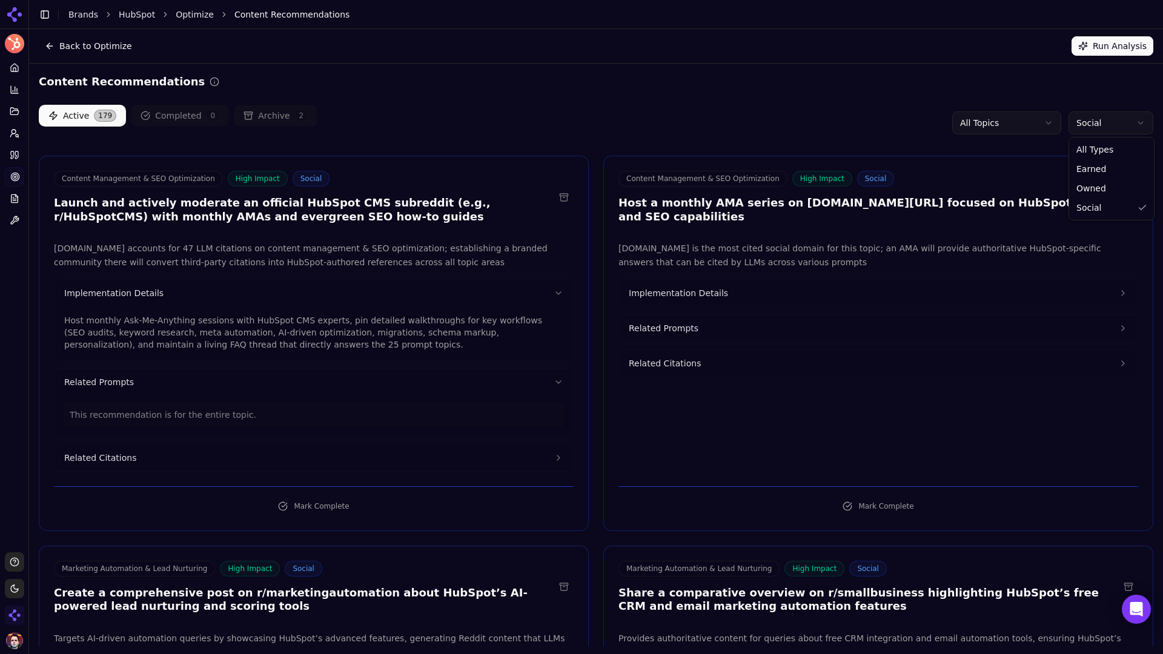
click at [916, 134] on html "HubSpot Platform Home Competition Topics Prompts Citations Optimize Reports Too…" at bounding box center [581, 327] width 1163 height 654
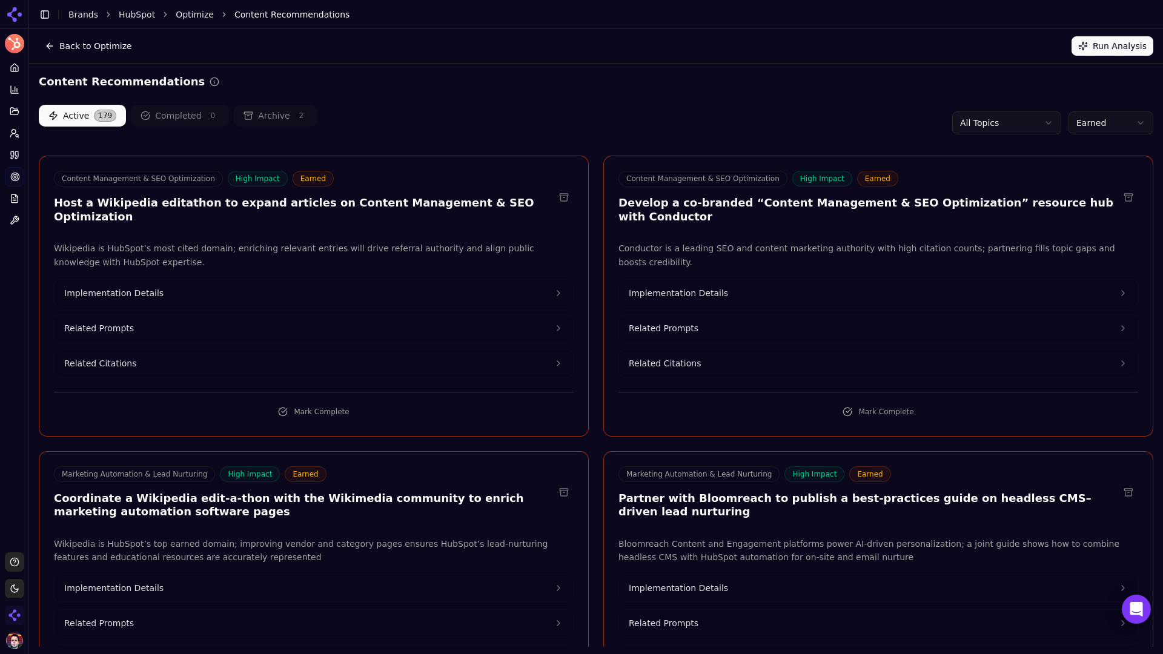
click at [816, 280] on button "Implementation Details" at bounding box center [878, 293] width 519 height 27
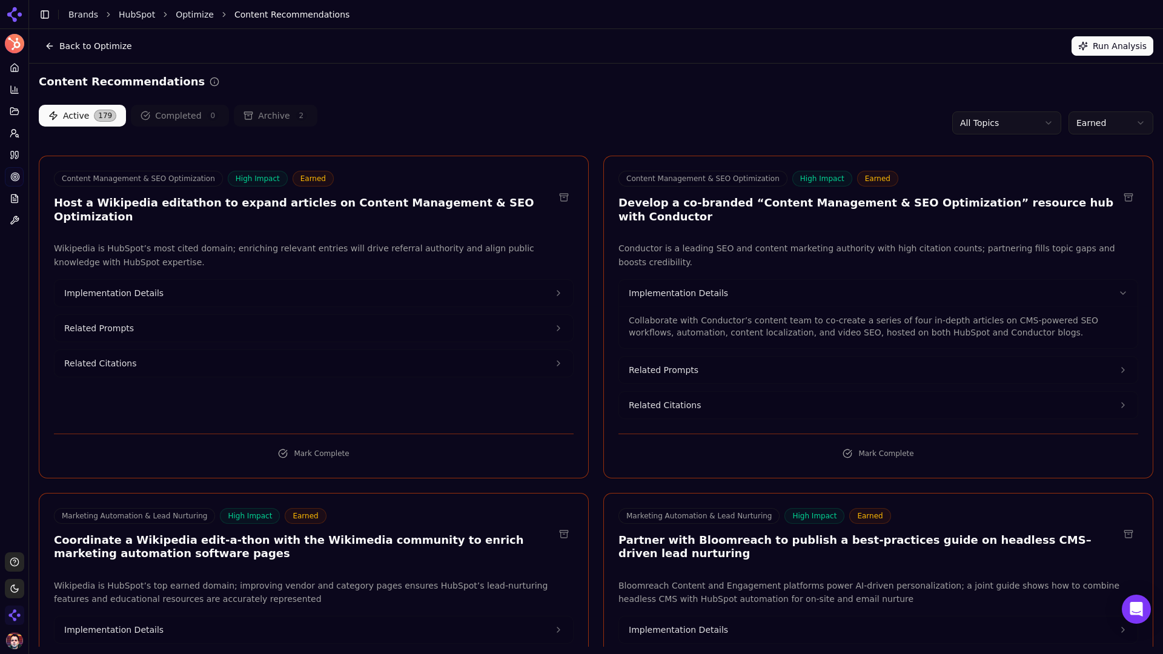
click at [897, 361] on button "Related Prompts" at bounding box center [878, 370] width 519 height 27
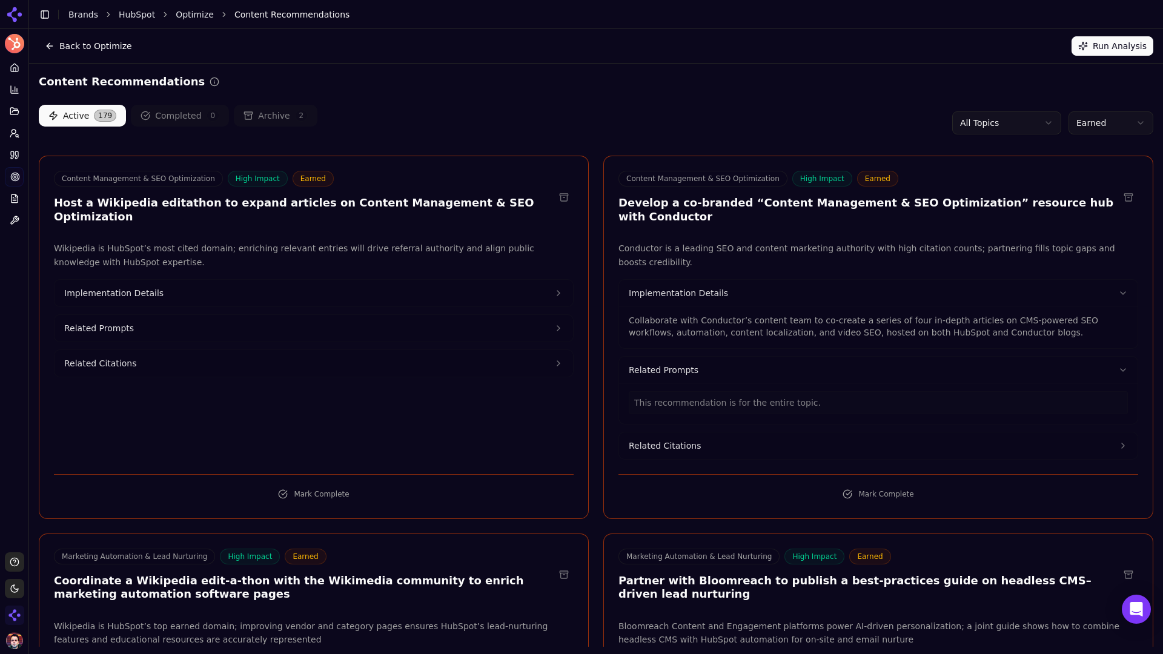
click at [95, 47] on button "Back to Optimize" at bounding box center [88, 45] width 99 height 19
